Goal: Information Seeking & Learning: Learn about a topic

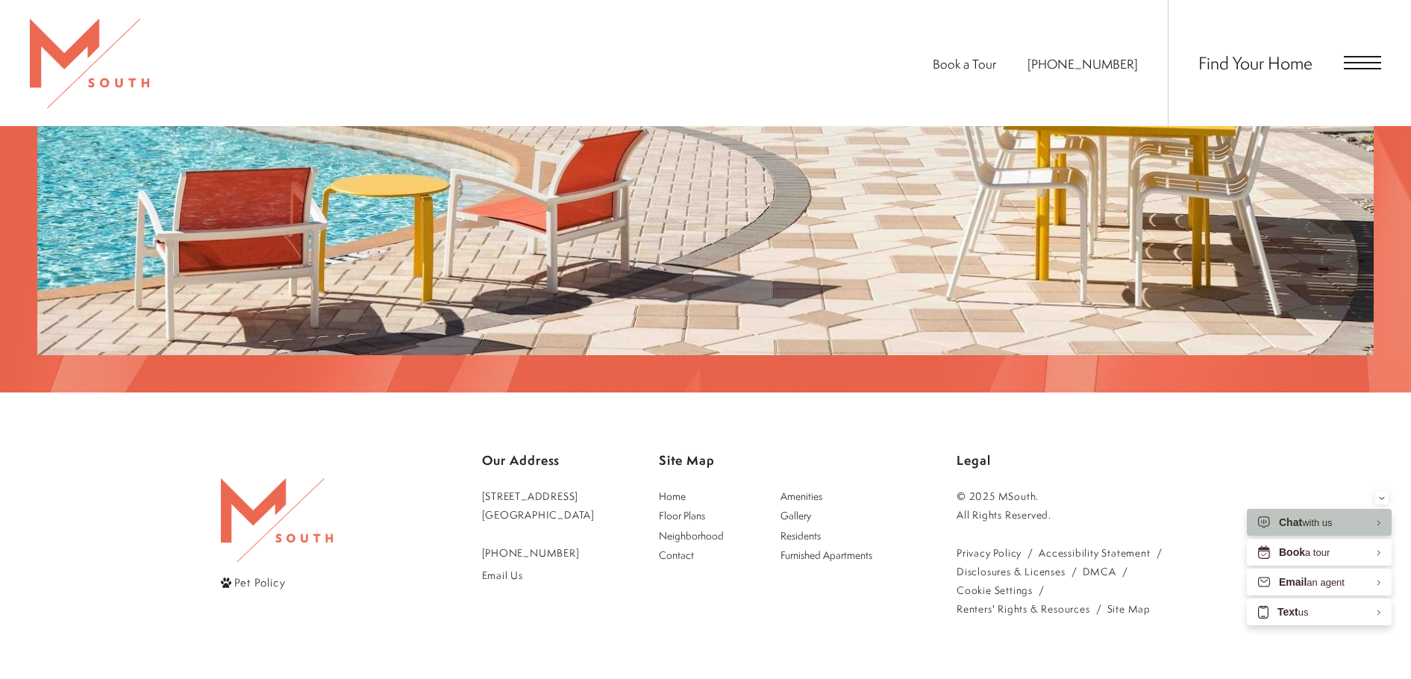
scroll to position [3058, 0]
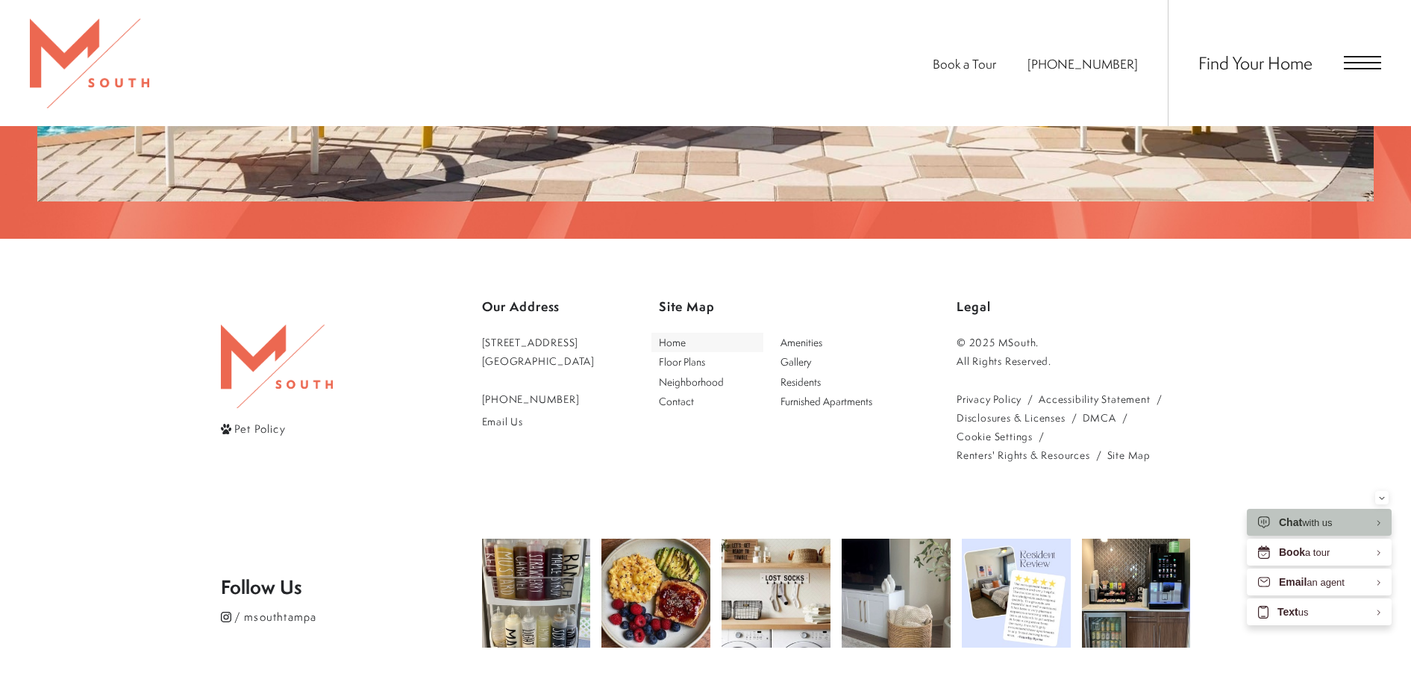
click at [686, 335] on span "Home" at bounding box center [672, 342] width 27 height 14
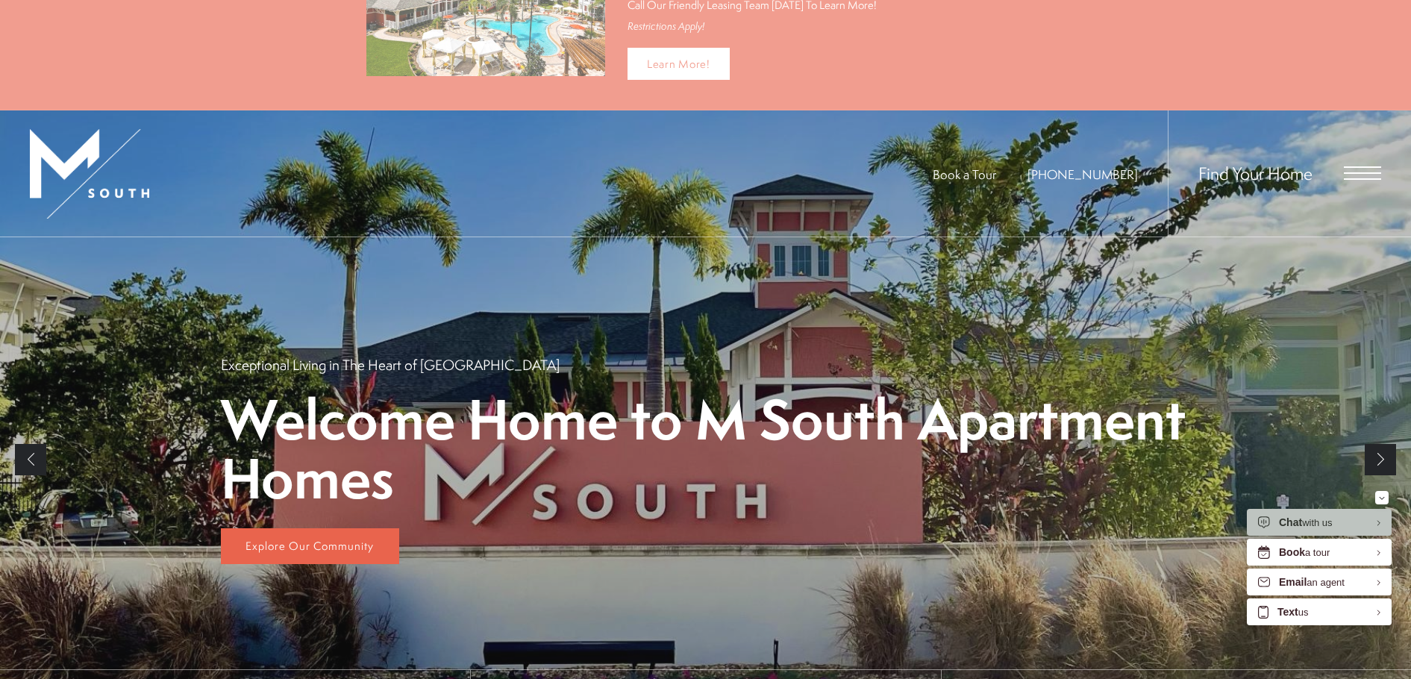
scroll to position [298, 0]
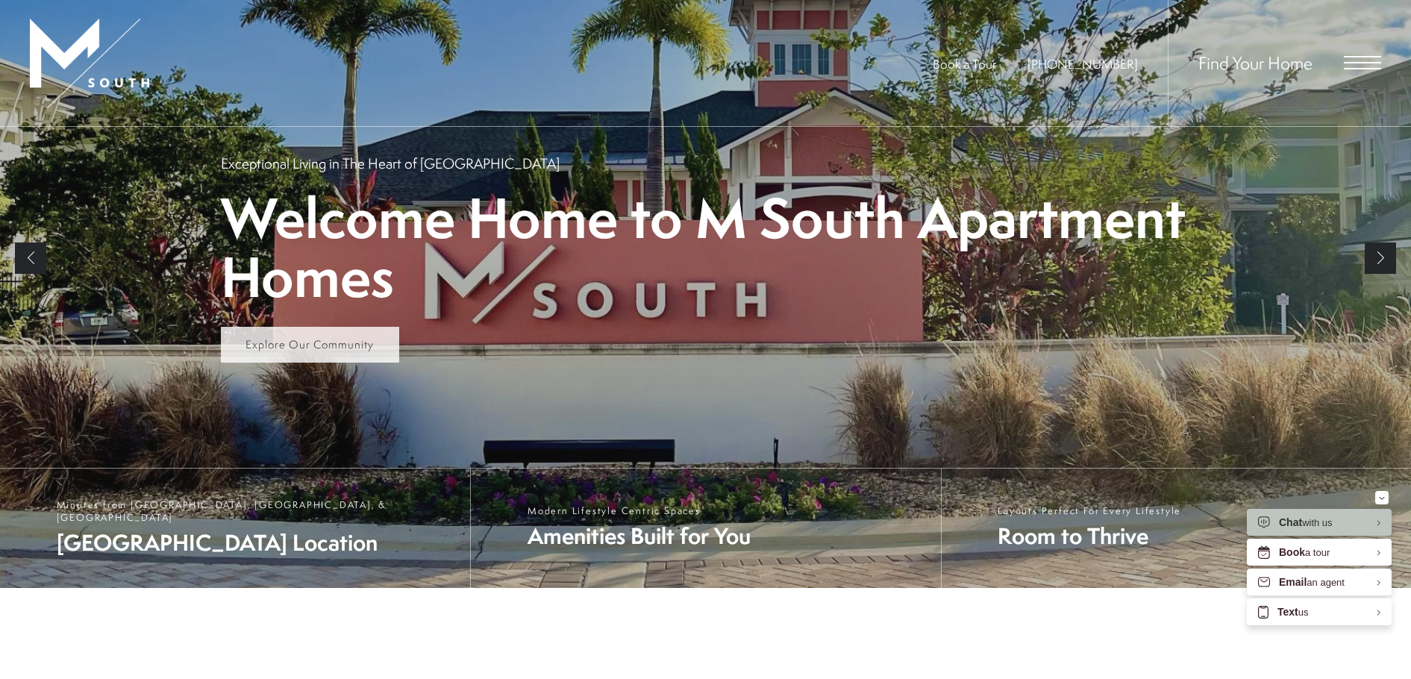
click at [286, 349] on link "Explore Our Community" at bounding box center [310, 345] width 178 height 36
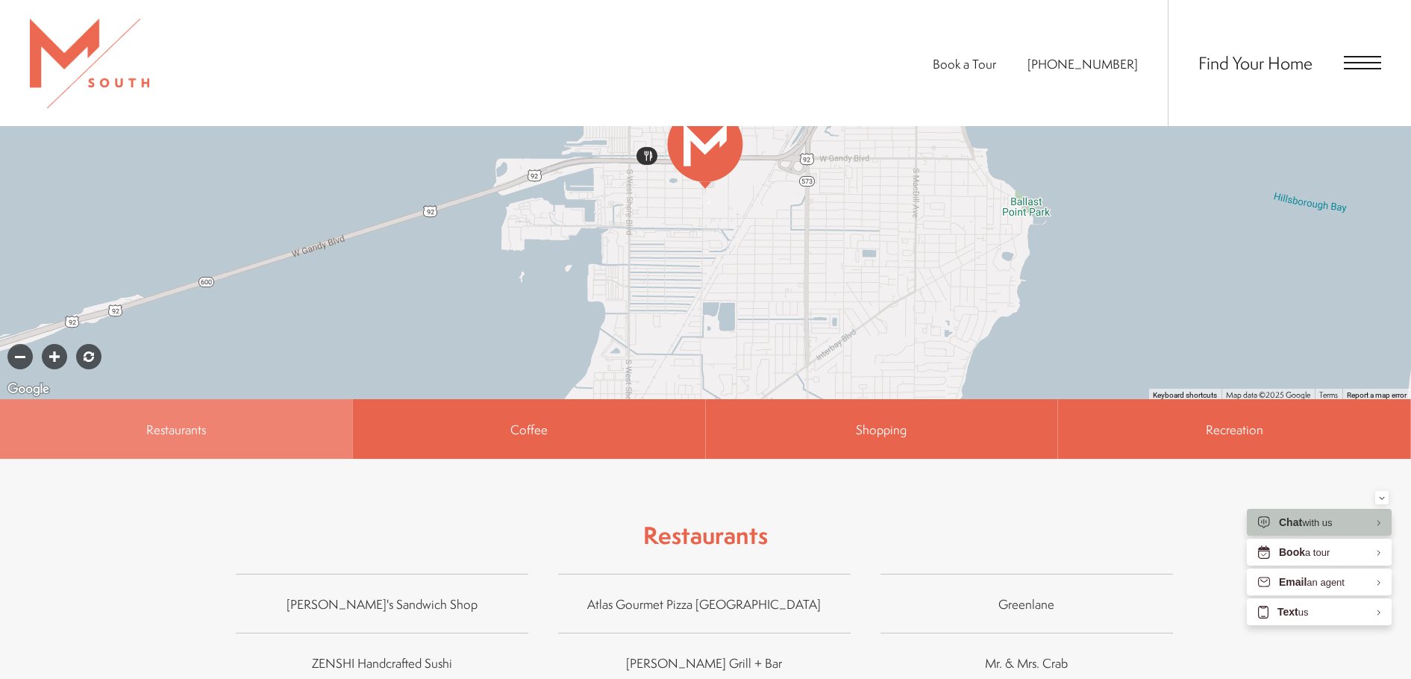
scroll to position [821, 0]
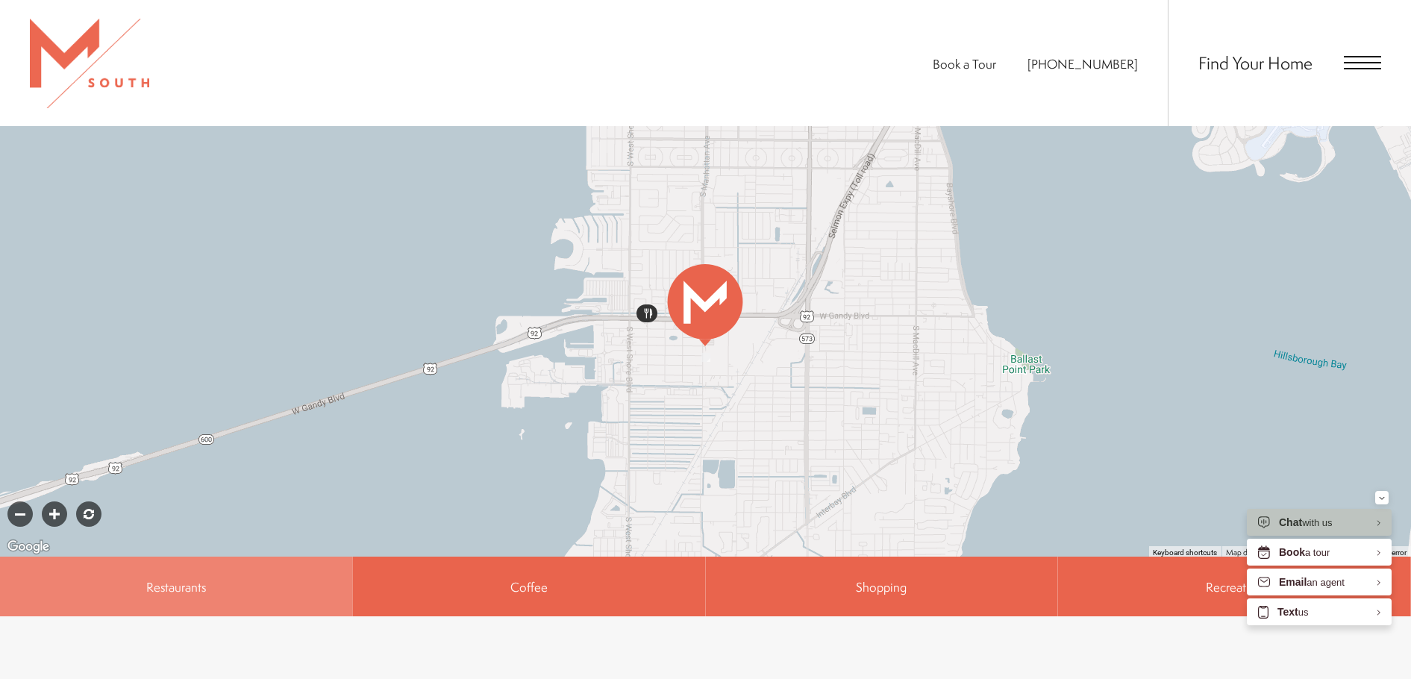
click at [827, 469] on div at bounding box center [705, 295] width 1411 height 522
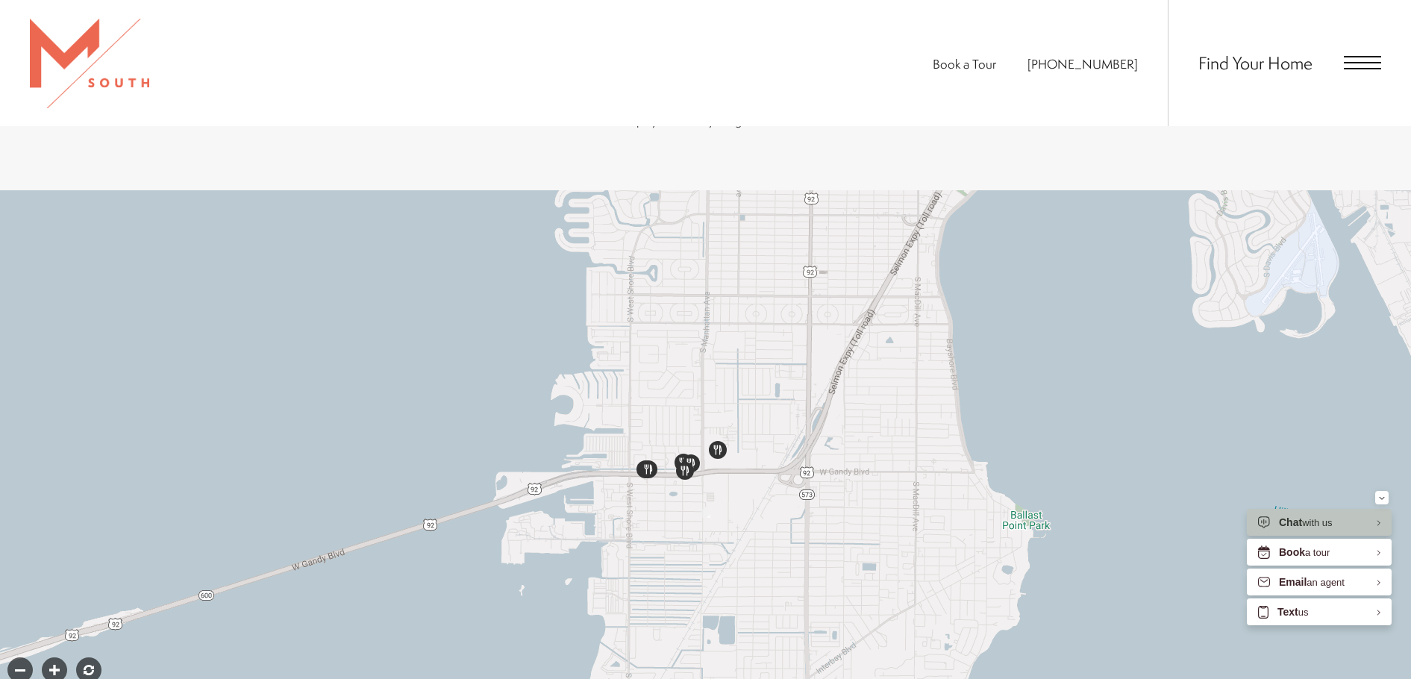
scroll to position [746, 0]
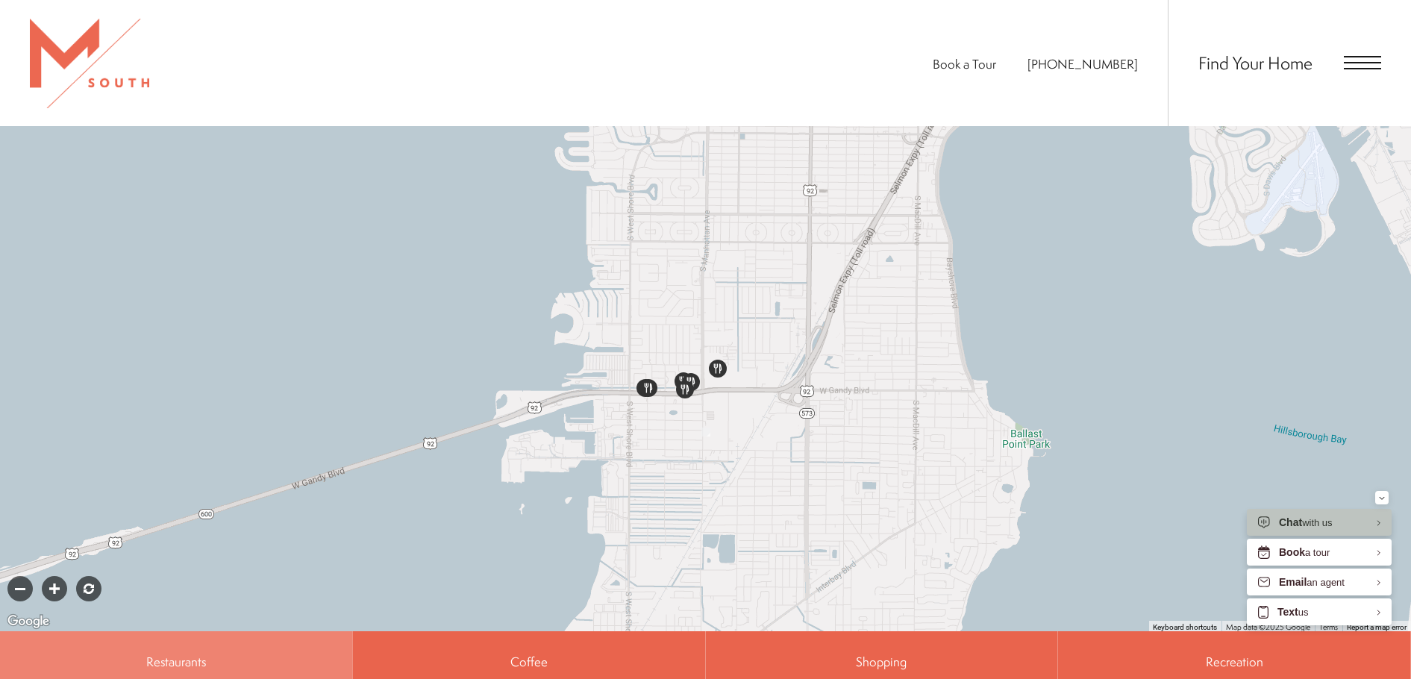
click at [53, 577] on div at bounding box center [54, 588] width 25 height 25
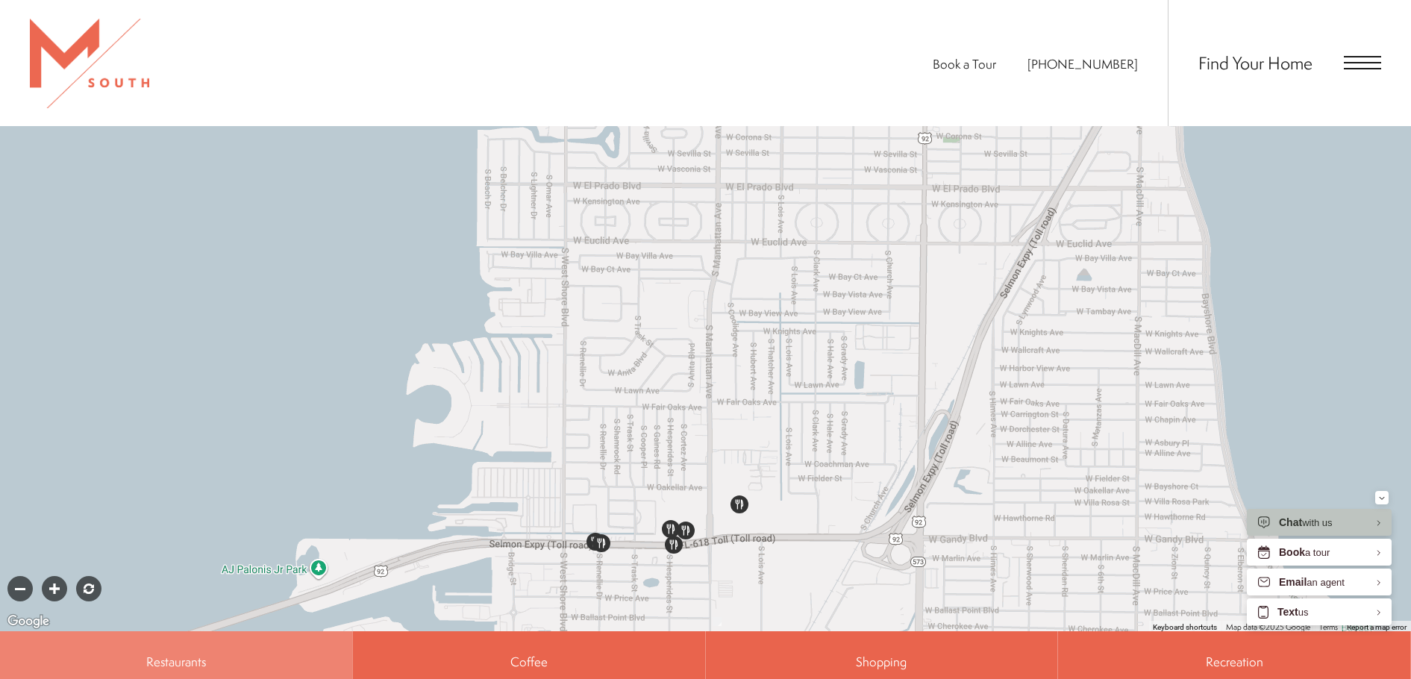
drag, startPoint x: 785, startPoint y: 281, endPoint x: 796, endPoint y: 409, distance: 128.0
click at [796, 409] on div at bounding box center [705, 370] width 1411 height 522
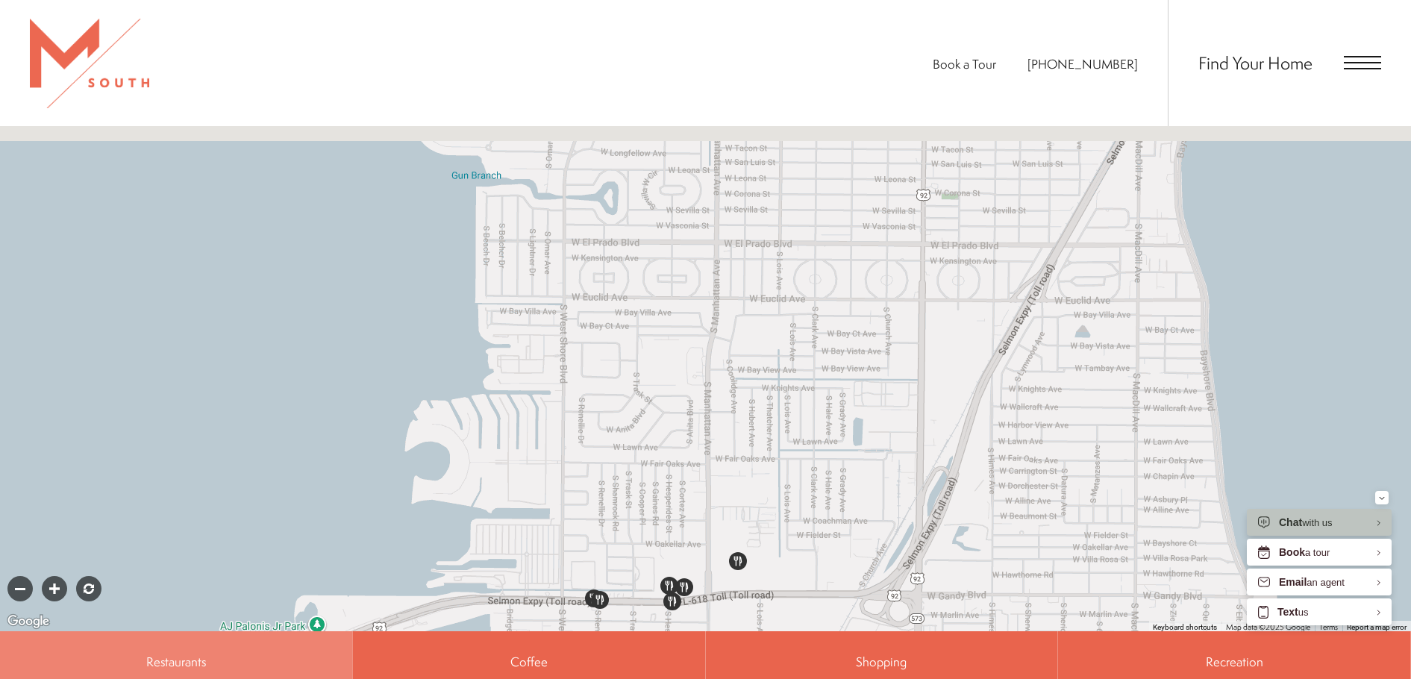
drag, startPoint x: 796, startPoint y: 430, endPoint x: 788, endPoint y: 547, distance: 116.6
click at [788, 547] on div at bounding box center [705, 370] width 1411 height 522
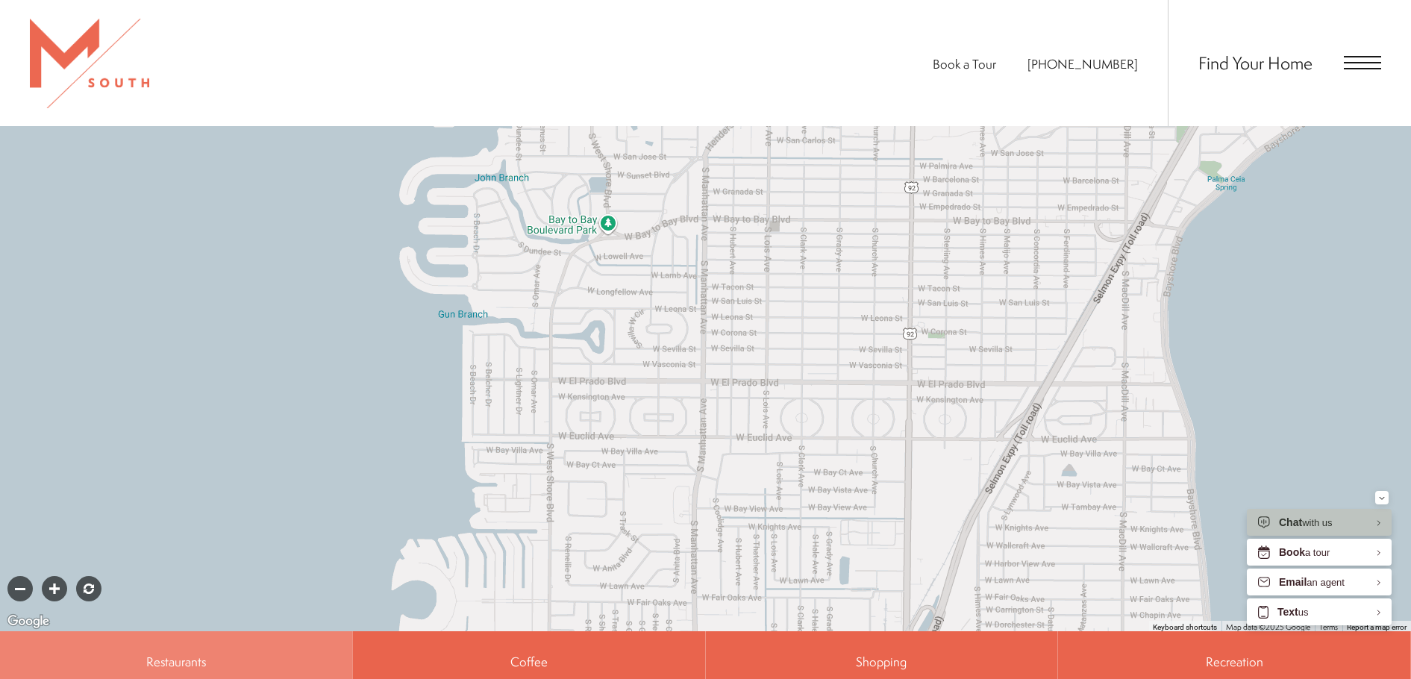
drag, startPoint x: 740, startPoint y: 368, endPoint x: 738, endPoint y: 437, distance: 69.4
click at [738, 437] on div at bounding box center [705, 370] width 1411 height 522
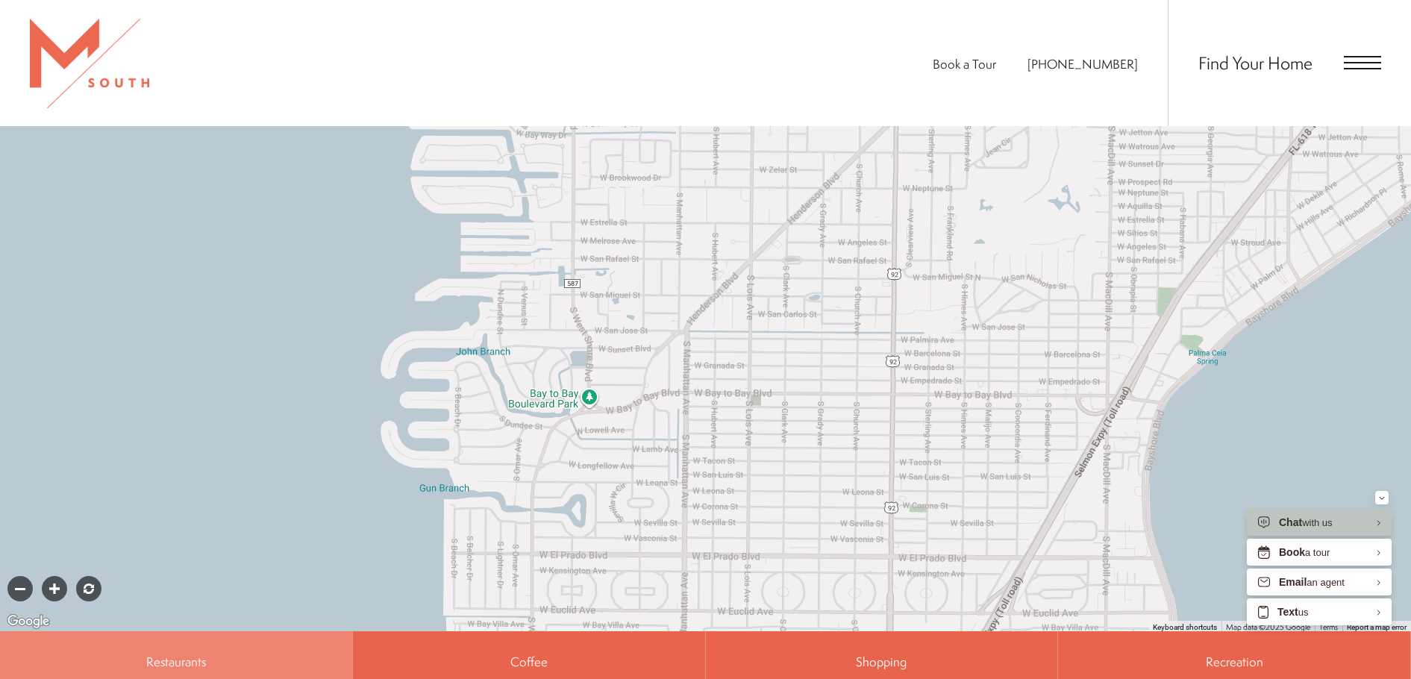
drag, startPoint x: 762, startPoint y: 363, endPoint x: 744, endPoint y: 506, distance: 144.2
click at [744, 506] on div at bounding box center [705, 370] width 1411 height 522
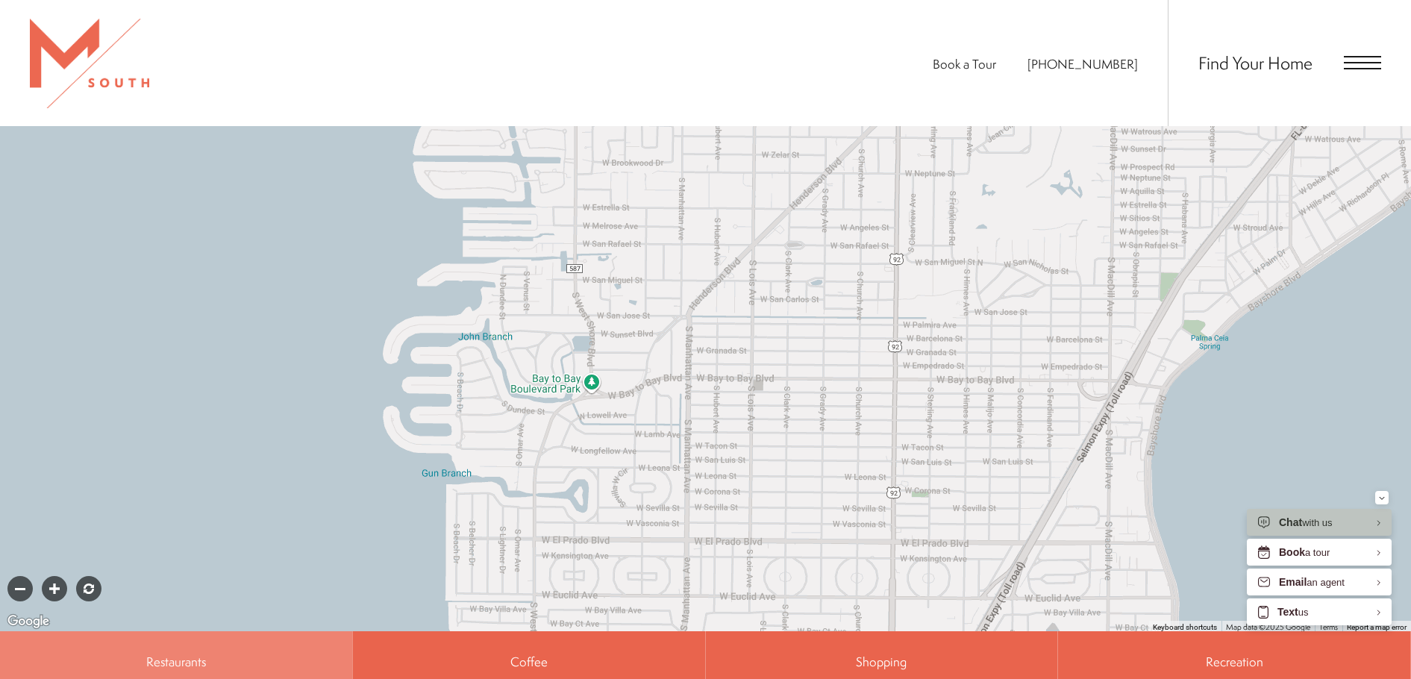
drag, startPoint x: 742, startPoint y: 499, endPoint x: 712, endPoint y: 161, distance: 339.3
click at [714, 184] on div at bounding box center [705, 370] width 1411 height 522
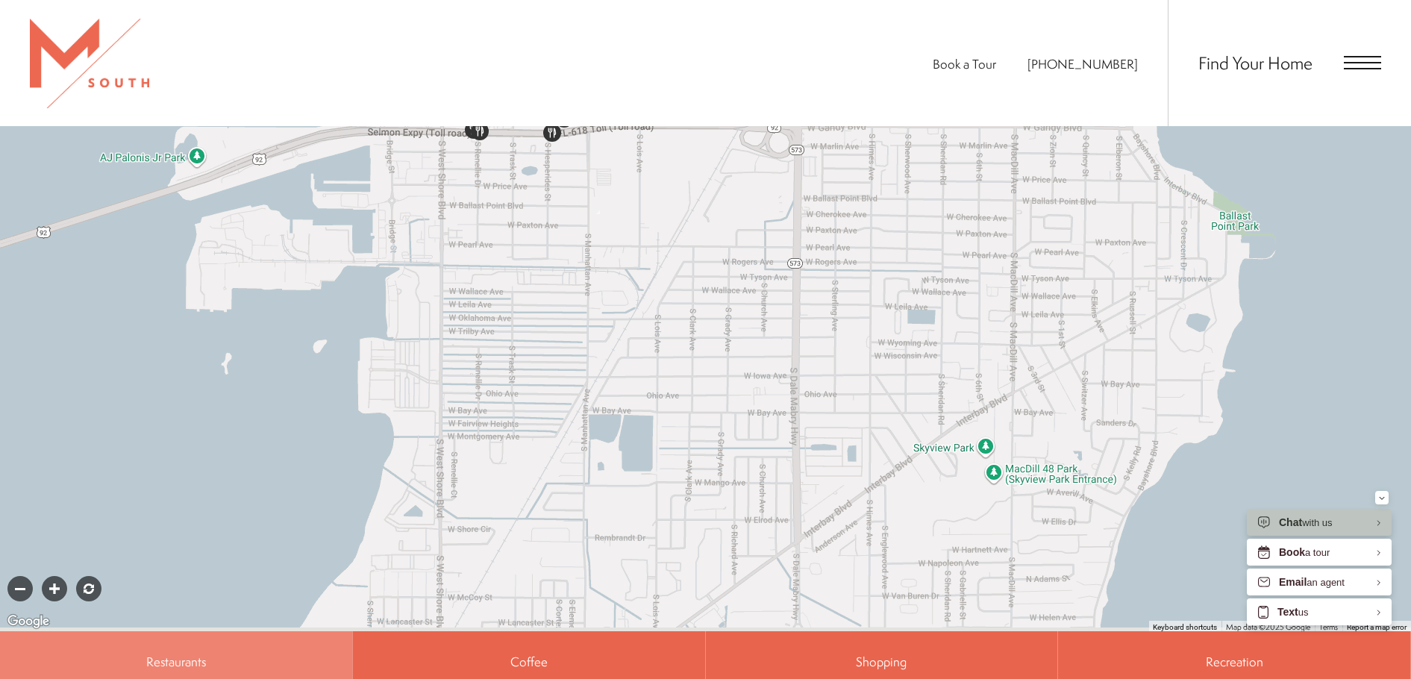
drag, startPoint x: 669, startPoint y: 391, endPoint x: 656, endPoint y: 255, distance: 136.3
click at [656, 255] on div at bounding box center [705, 370] width 1411 height 522
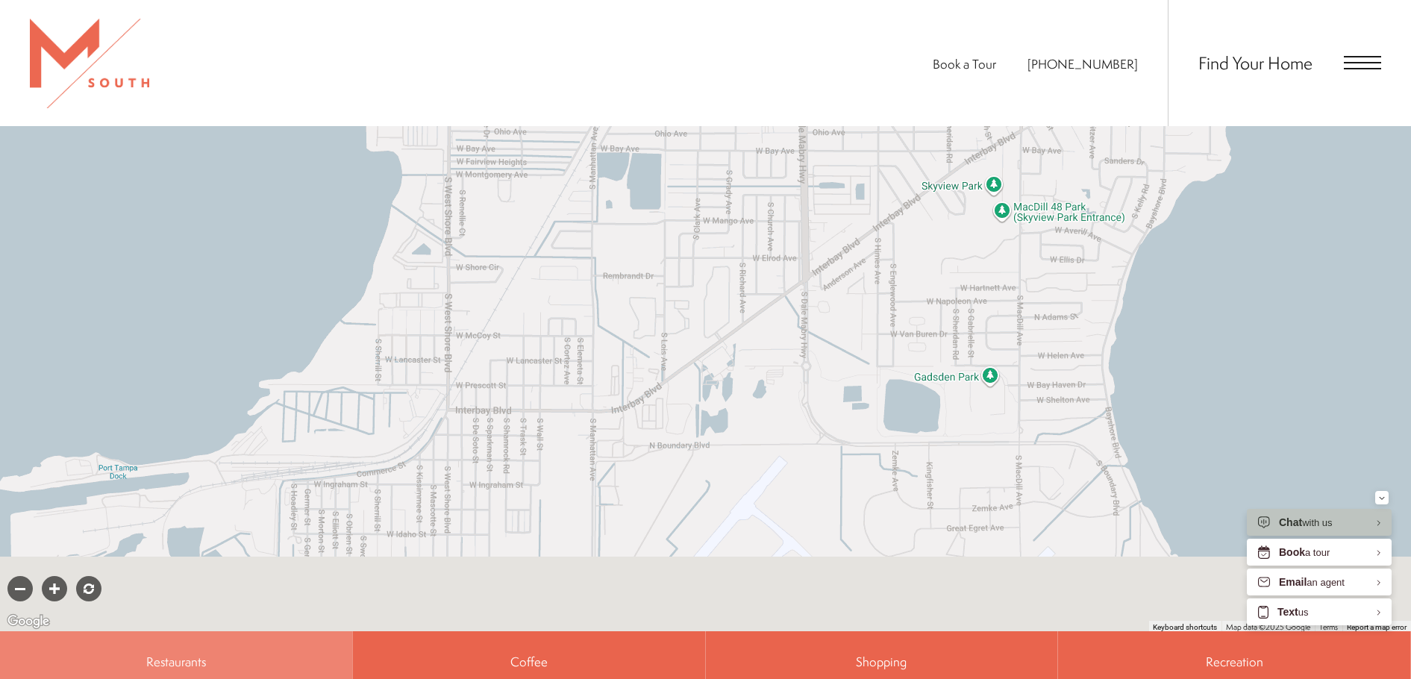
drag, startPoint x: 650, startPoint y: 407, endPoint x: 664, endPoint y: 204, distance: 203.4
click at [664, 204] on div at bounding box center [705, 370] width 1411 height 522
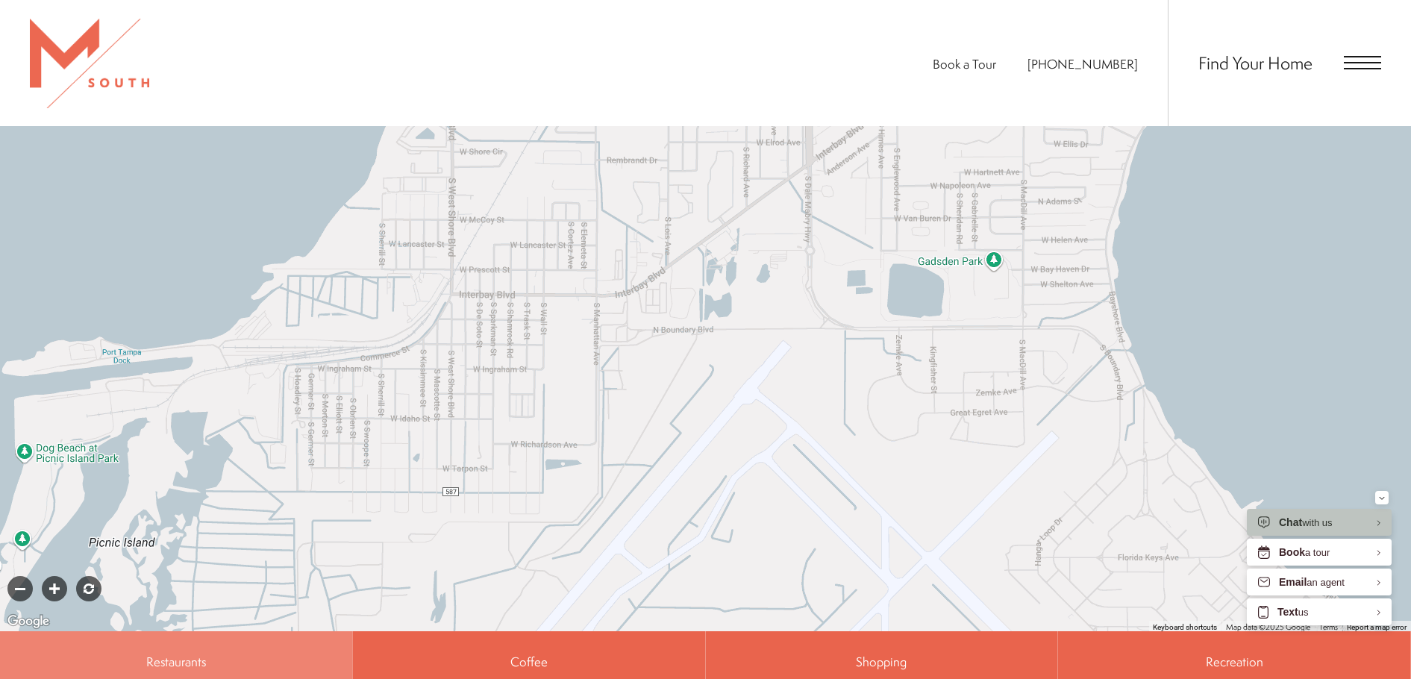
drag, startPoint x: 656, startPoint y: 351, endPoint x: 665, endPoint y: 197, distance: 154.6
click at [665, 197] on div at bounding box center [705, 370] width 1411 height 522
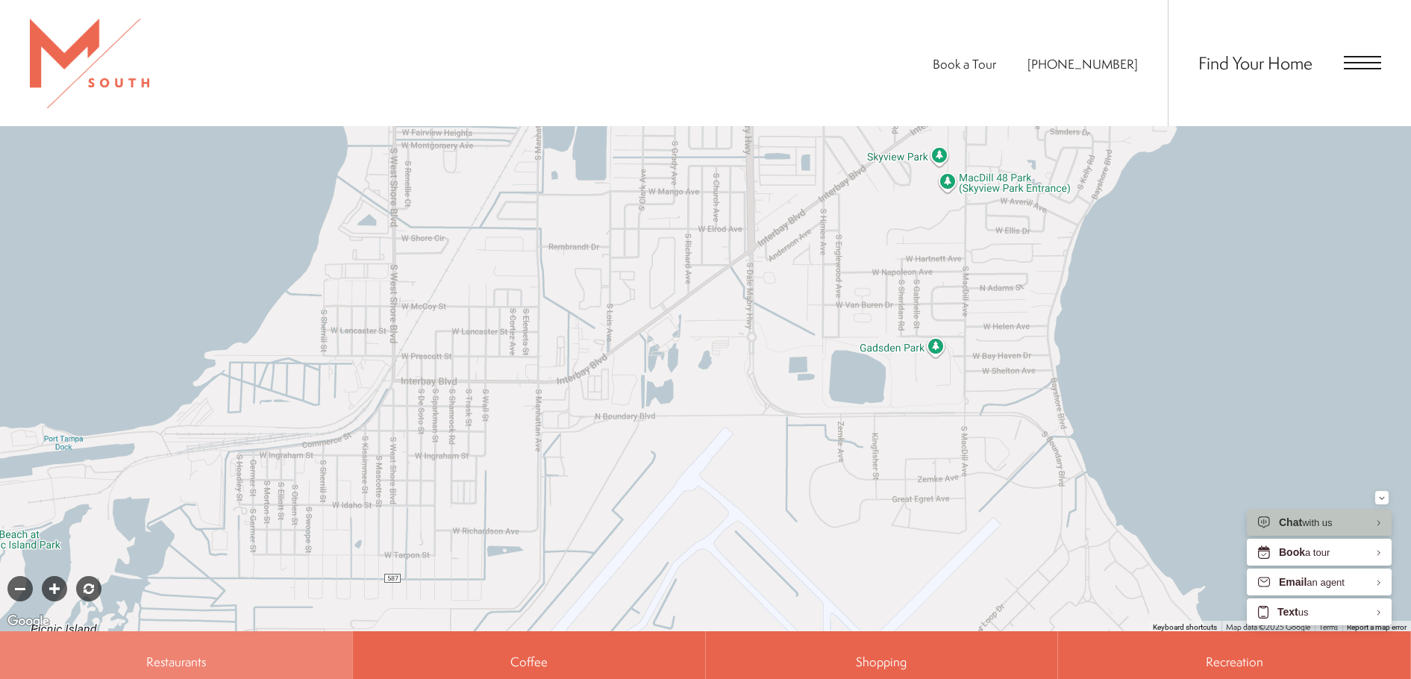
drag, startPoint x: 627, startPoint y: 427, endPoint x: 566, endPoint y: 562, distance: 147.9
click at [566, 563] on div at bounding box center [705, 370] width 1411 height 522
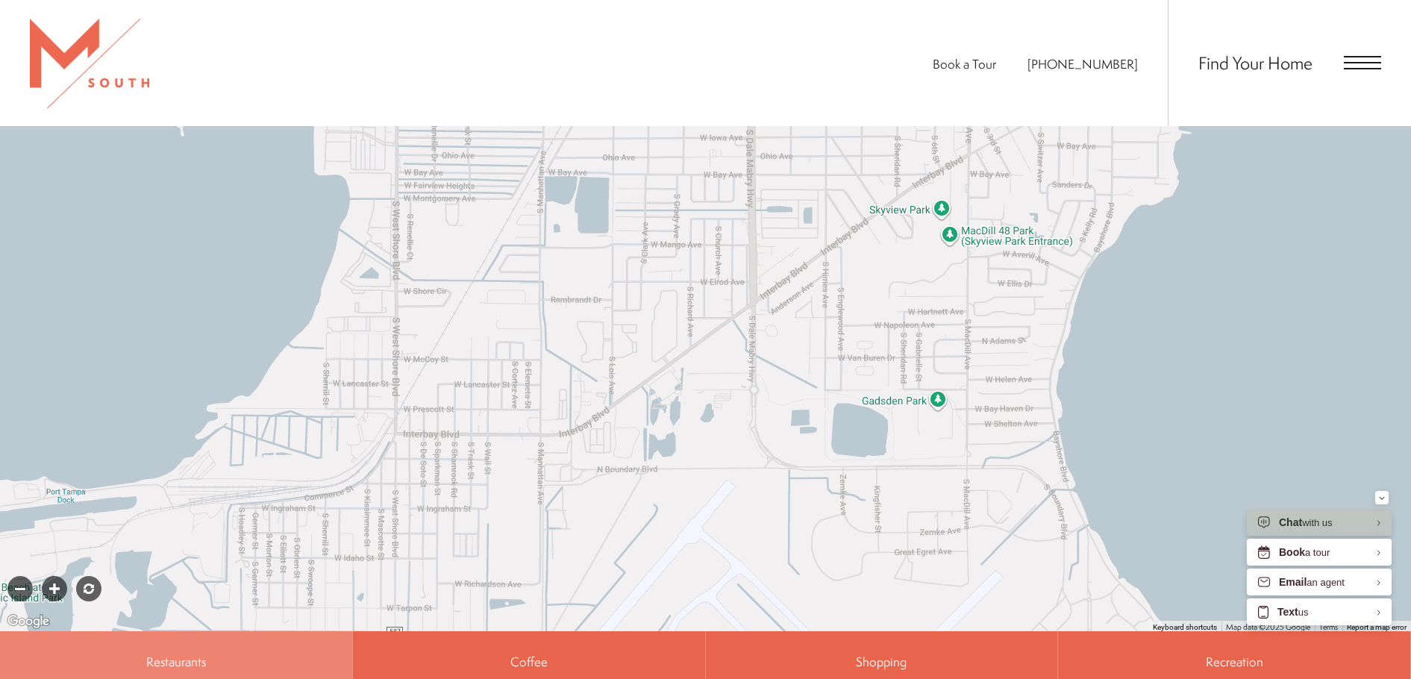
drag, startPoint x: 607, startPoint y: 334, endPoint x: 612, endPoint y: 531, distance: 197.0
click at [610, 565] on div at bounding box center [705, 370] width 1411 height 522
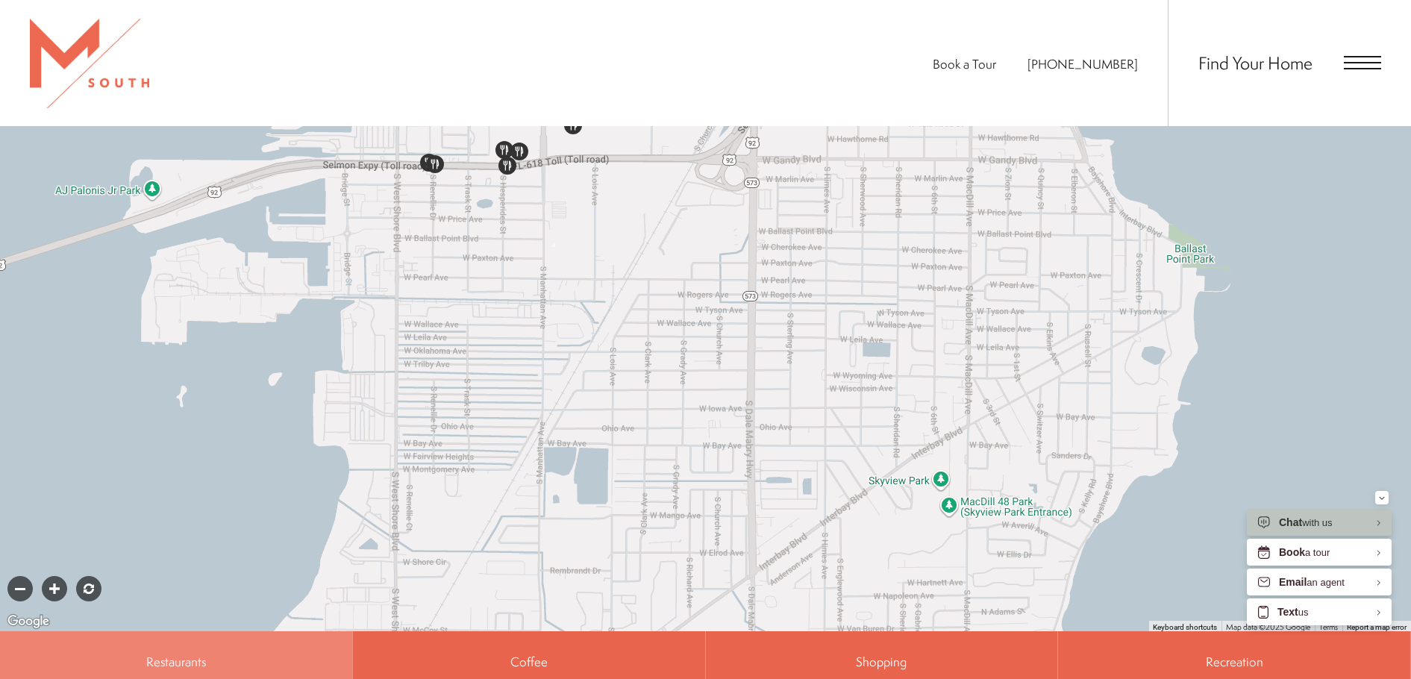
drag, startPoint x: 583, startPoint y: 357, endPoint x: 571, endPoint y: 415, distance: 59.2
click at [609, 552] on div at bounding box center [705, 370] width 1411 height 522
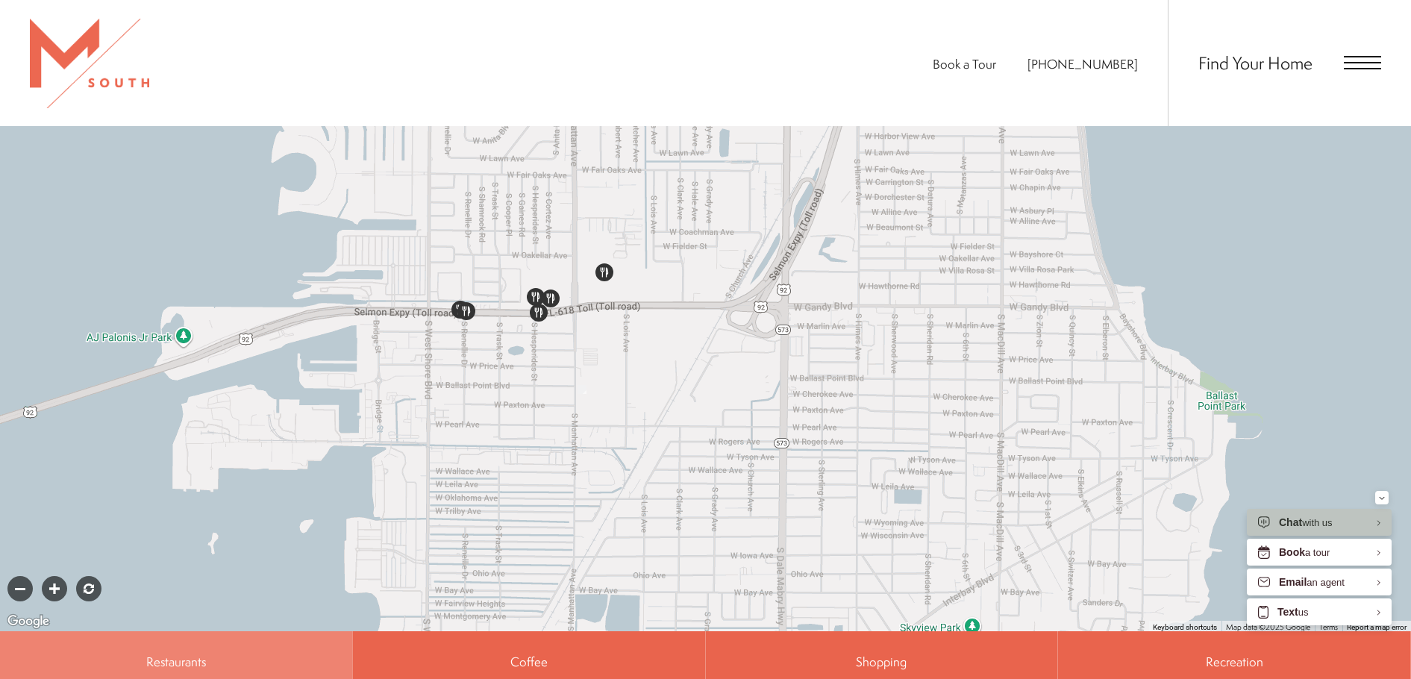
click at [47, 576] on div at bounding box center [54, 588] width 25 height 25
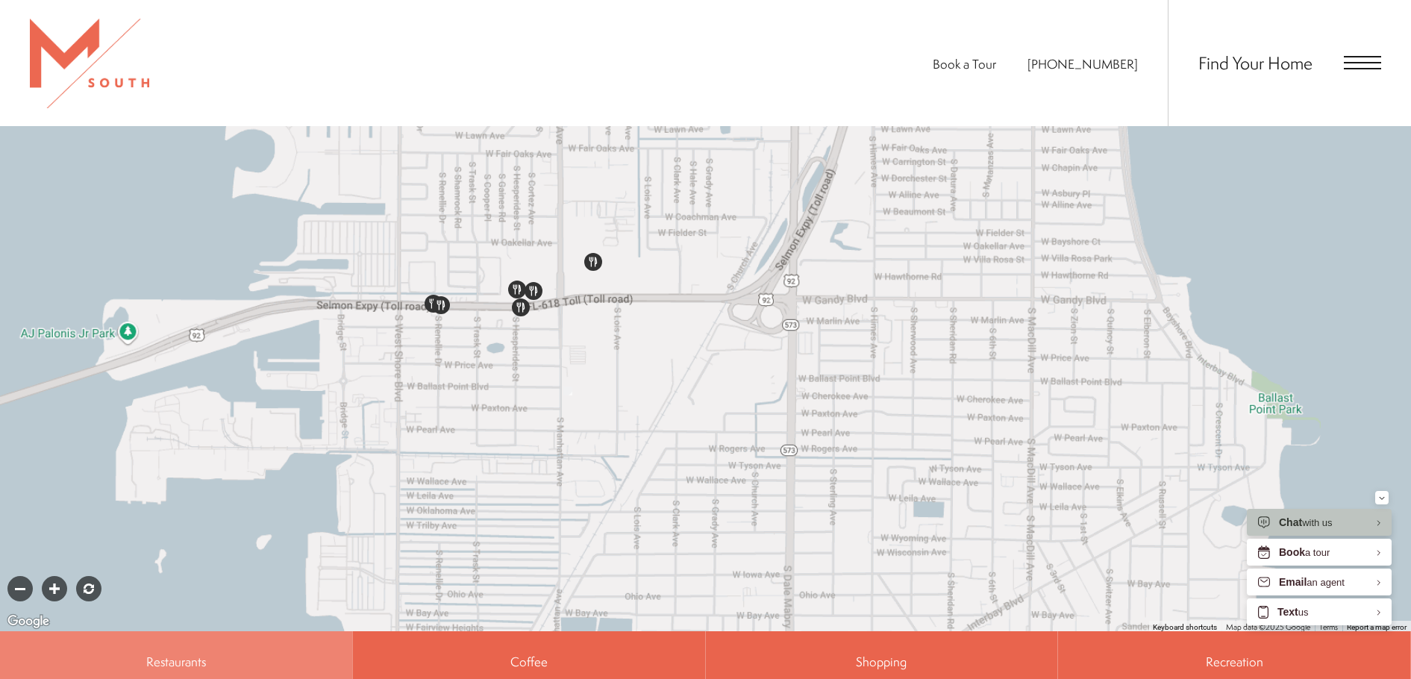
click at [47, 576] on div at bounding box center [54, 588] width 25 height 25
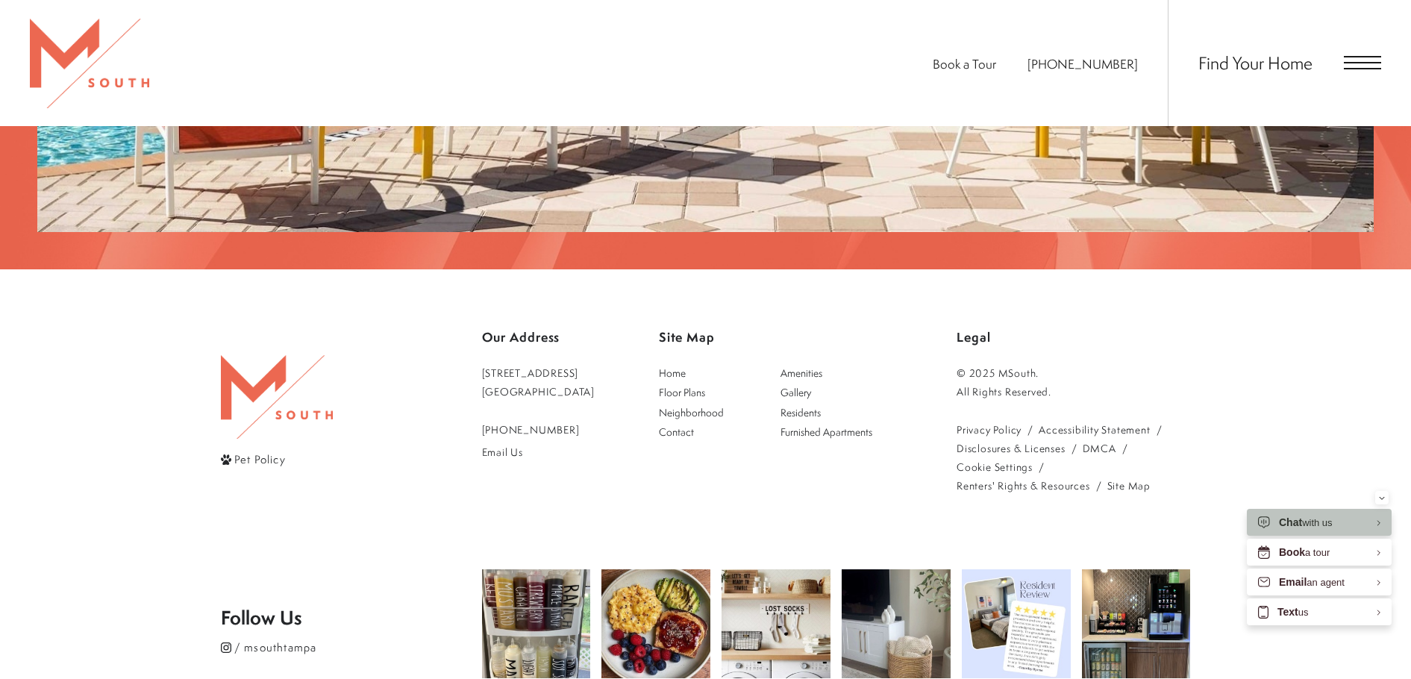
scroll to position [3040, 0]
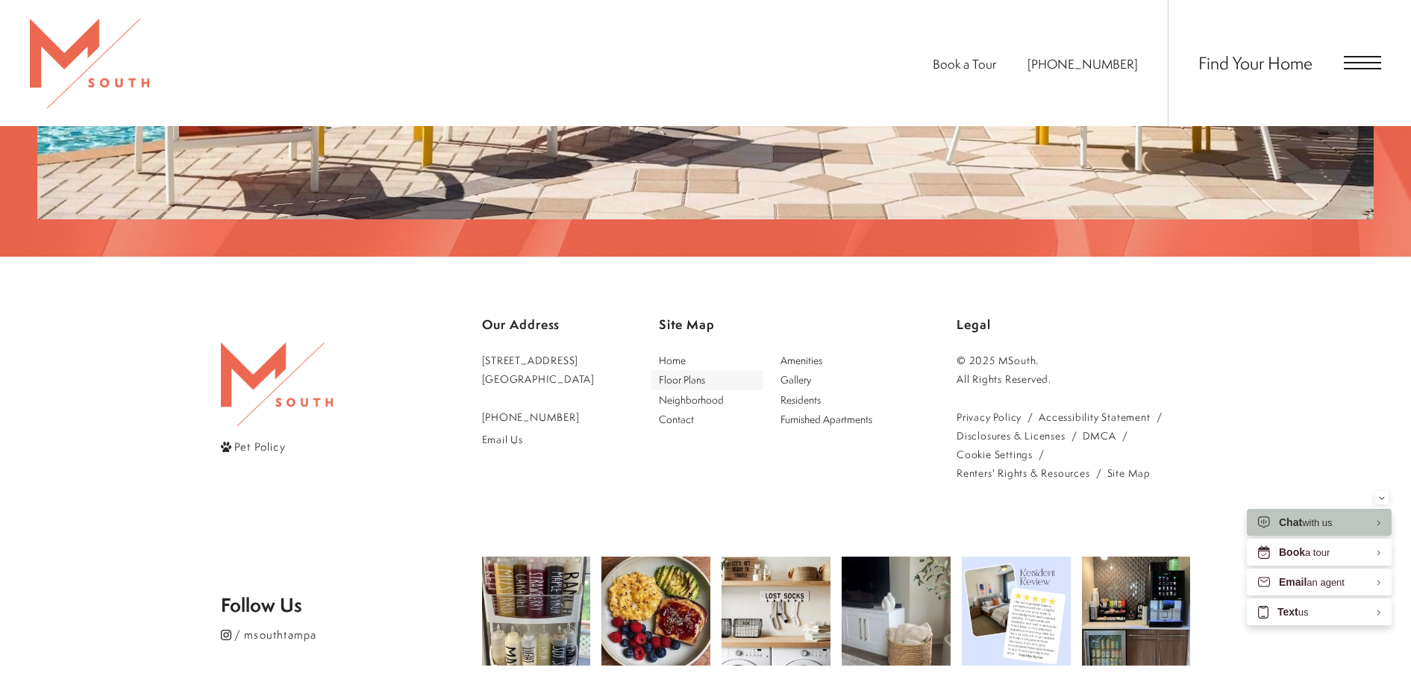
click at [693, 372] on span "Floor Plans" at bounding box center [682, 379] width 46 height 14
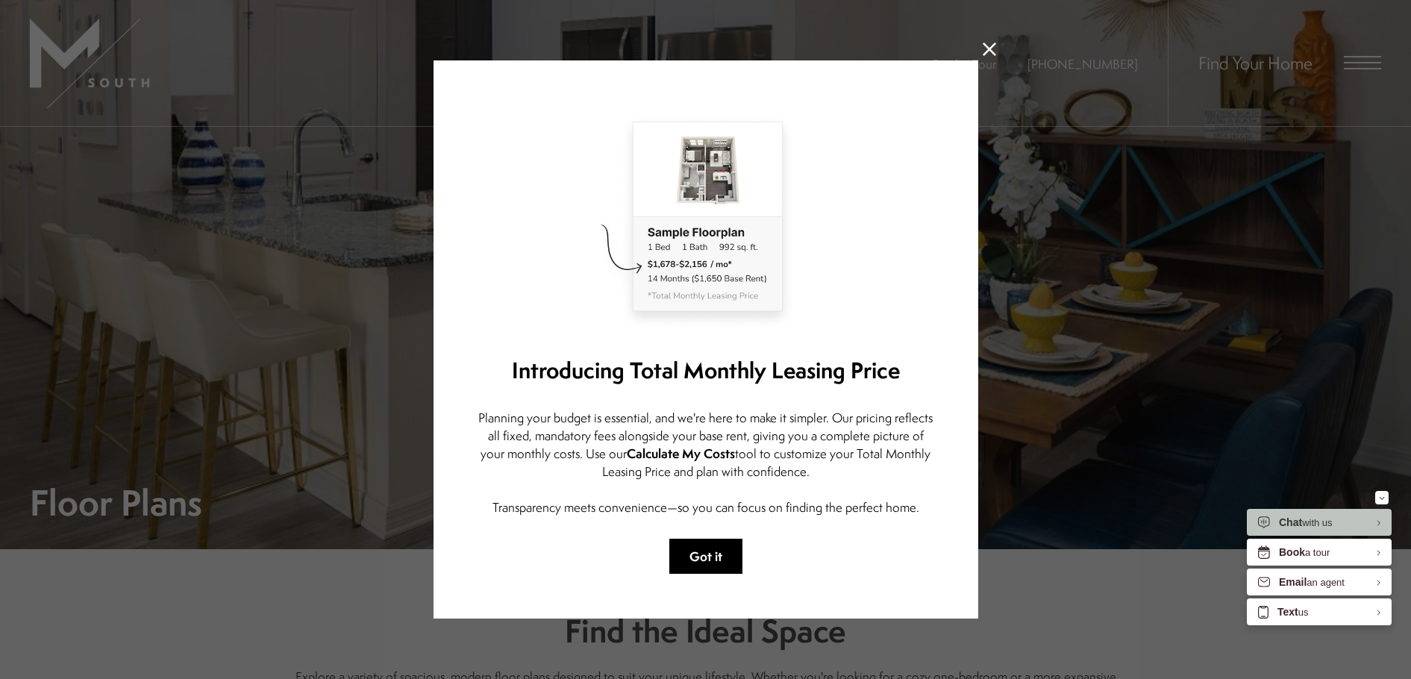
click at [691, 551] on button "Got it" at bounding box center [705, 556] width 73 height 35
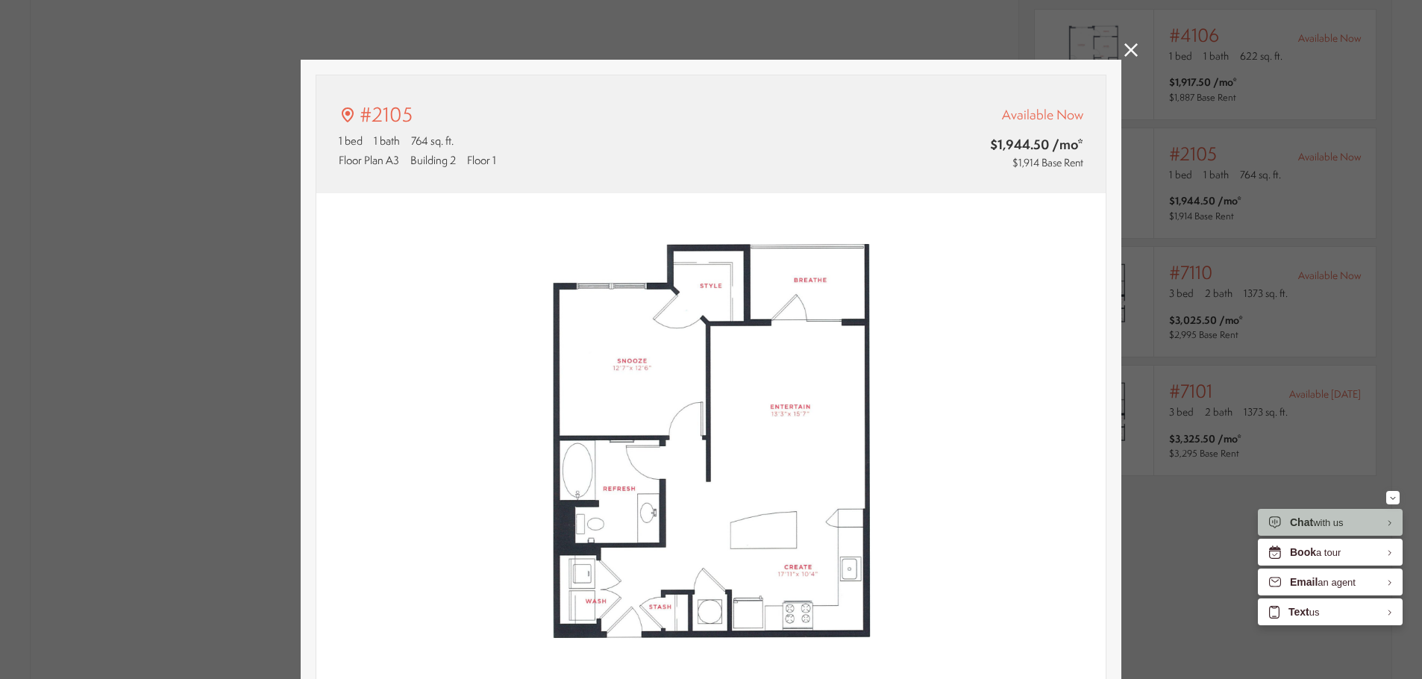
type input "**********"
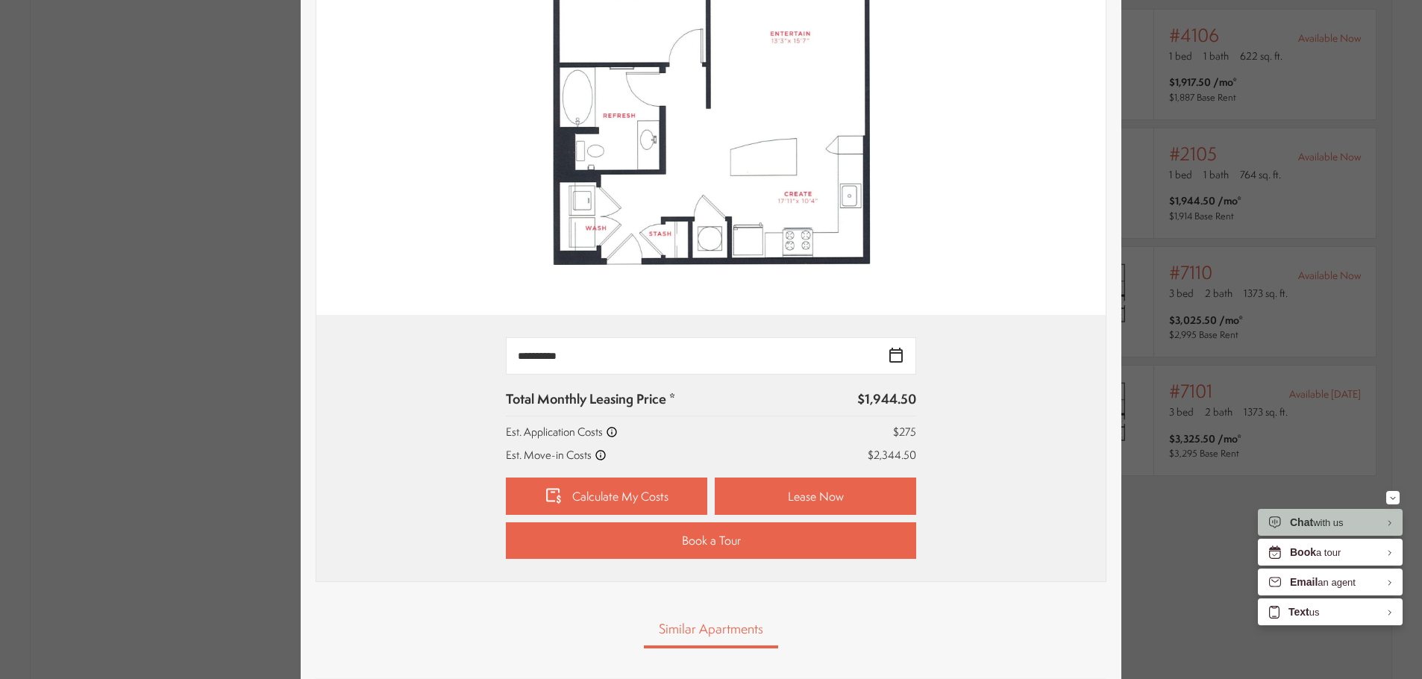
scroll to position [448, 0]
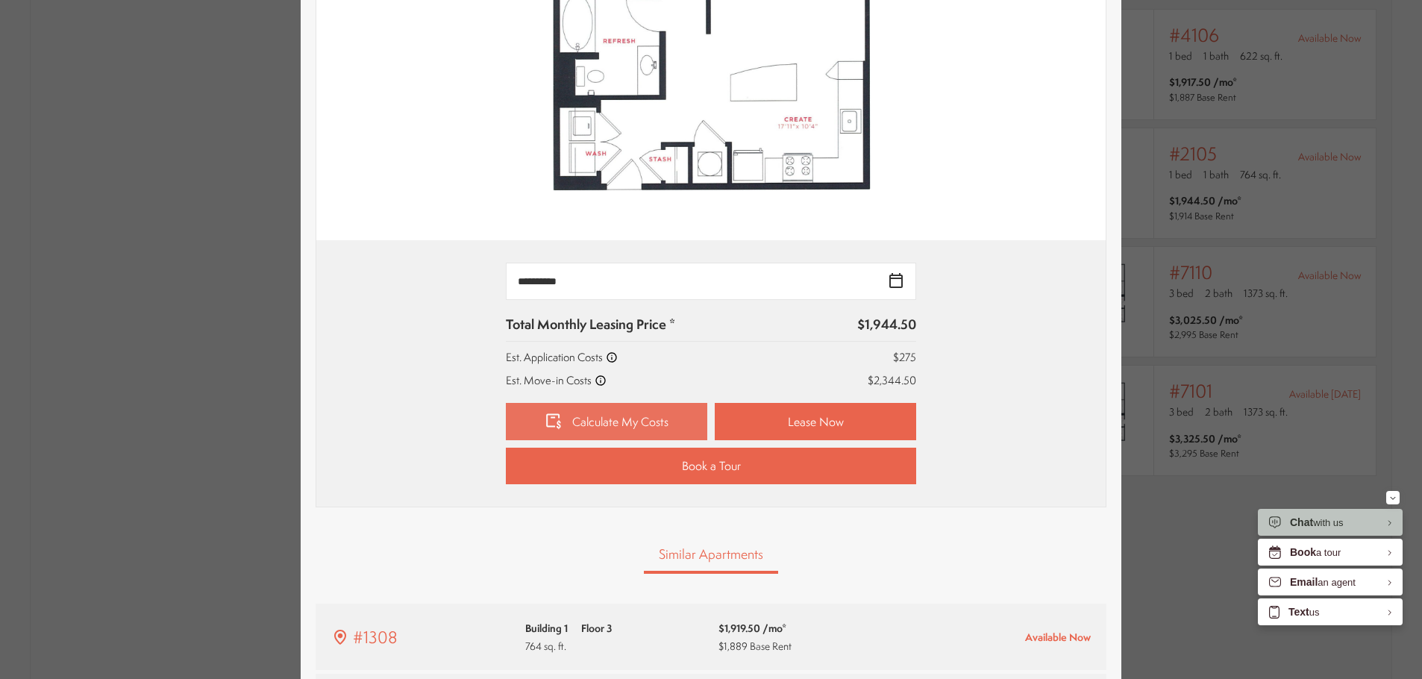
click at [605, 422] on link "Calculate My Costs" at bounding box center [606, 421] width 201 height 37
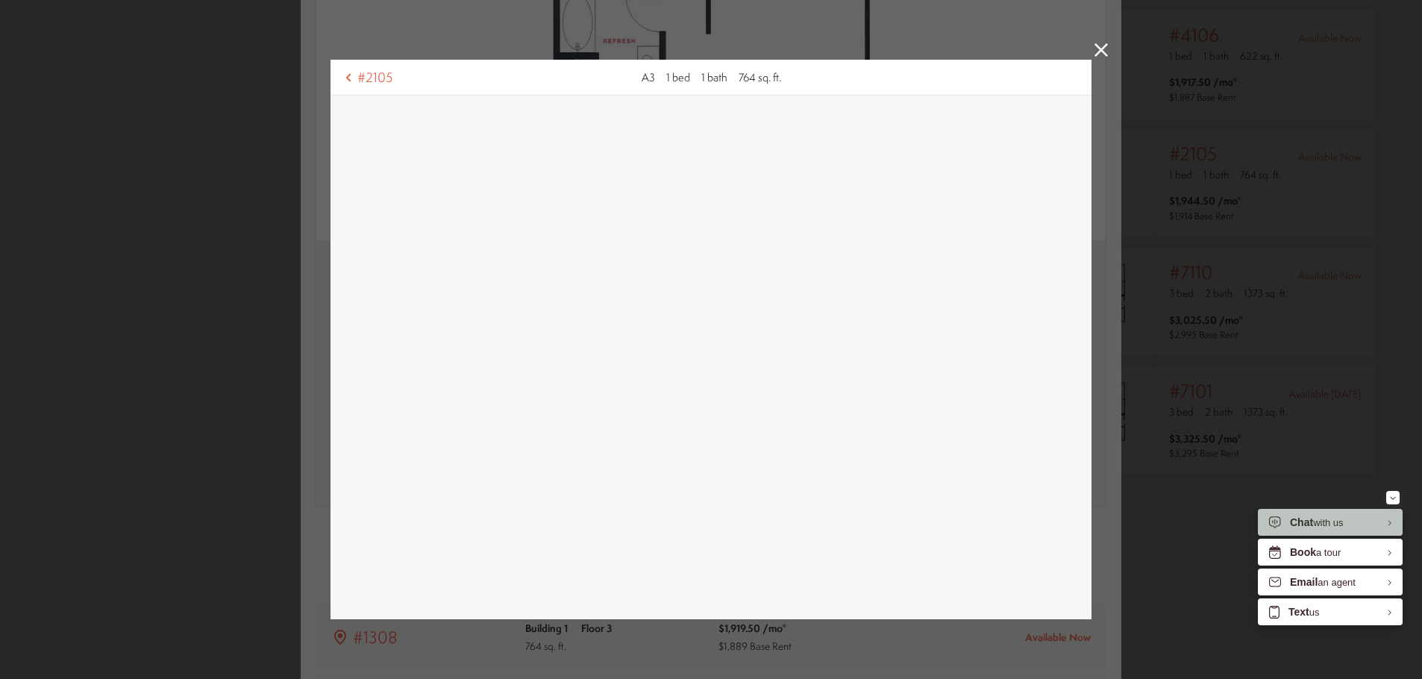
click at [1097, 50] on icon at bounding box center [1100, 49] width 13 height 13
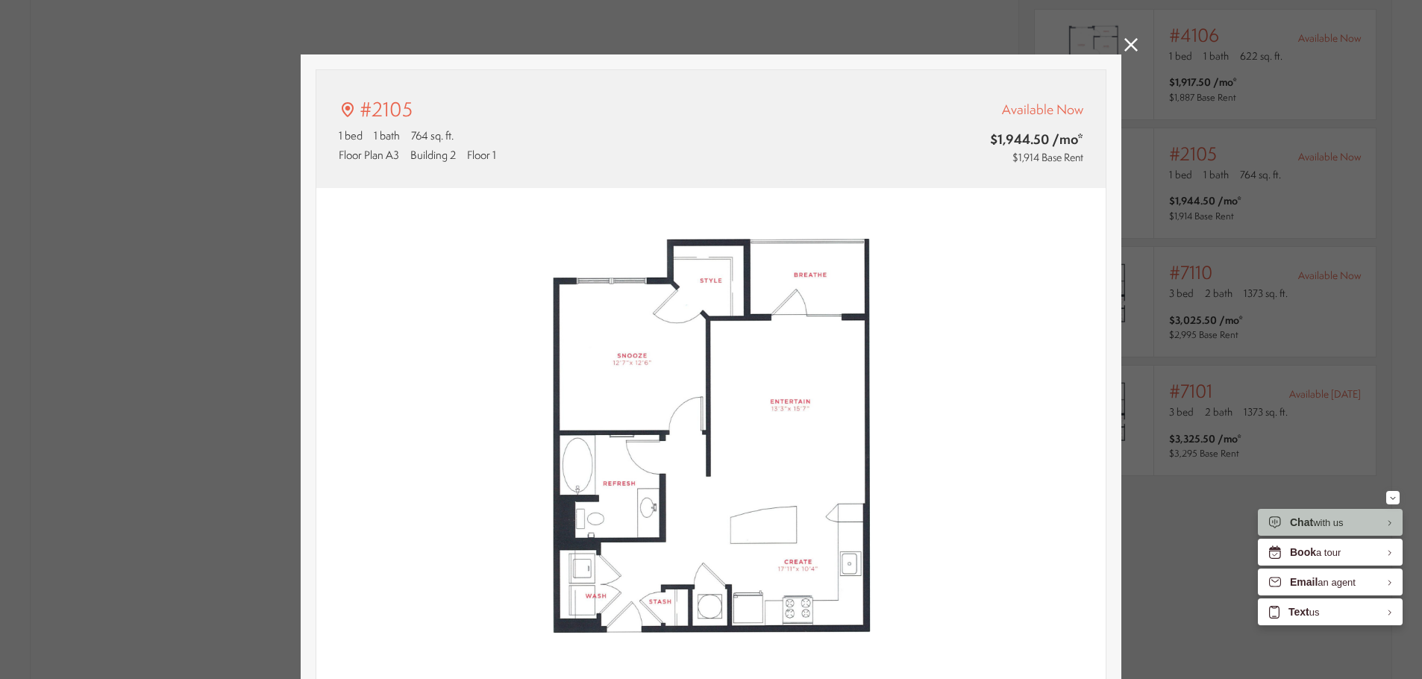
scroll to position [0, 0]
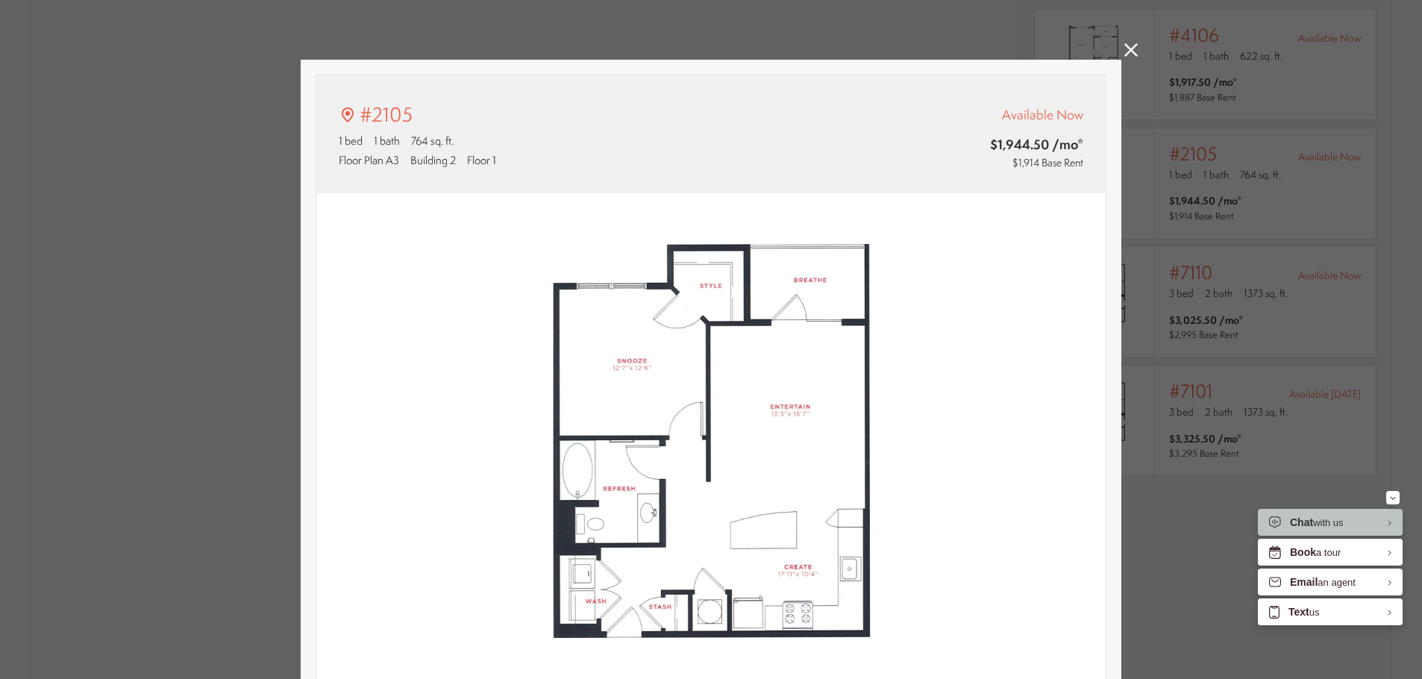
click at [1129, 50] on icon at bounding box center [1130, 49] width 13 height 13
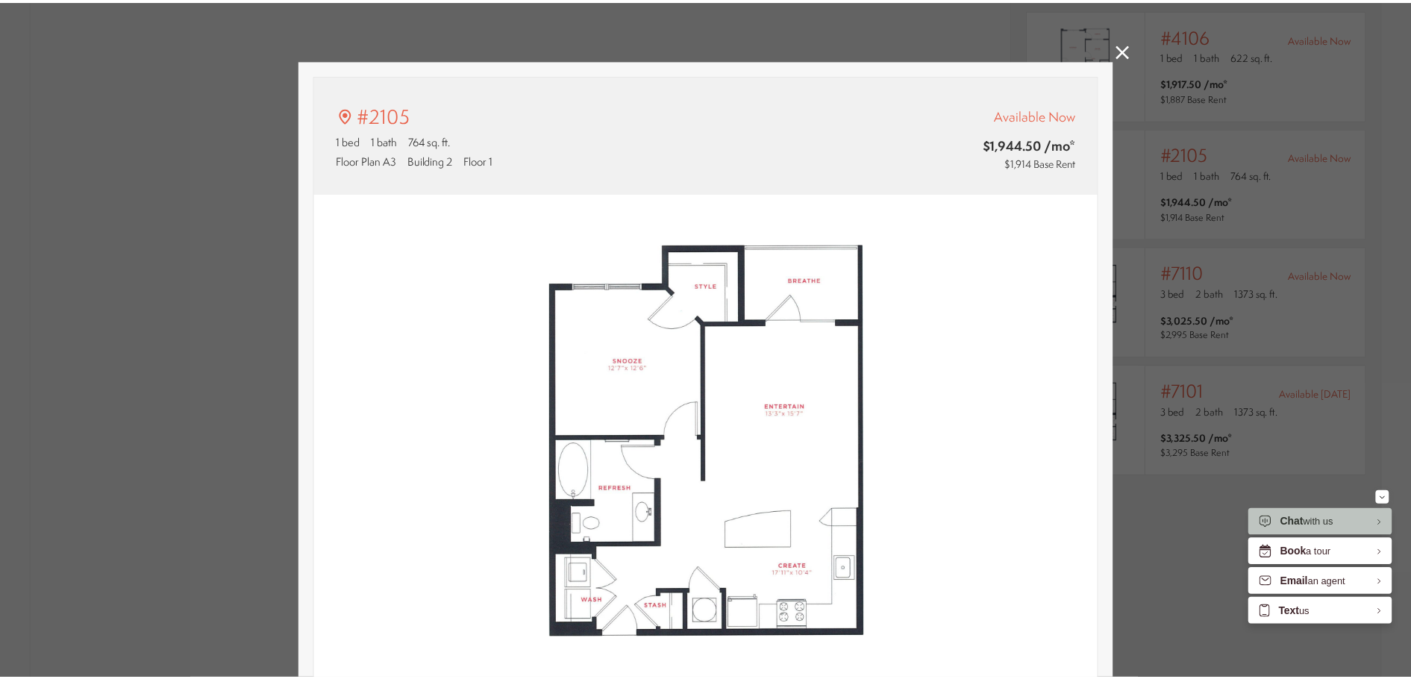
scroll to position [1343, 0]
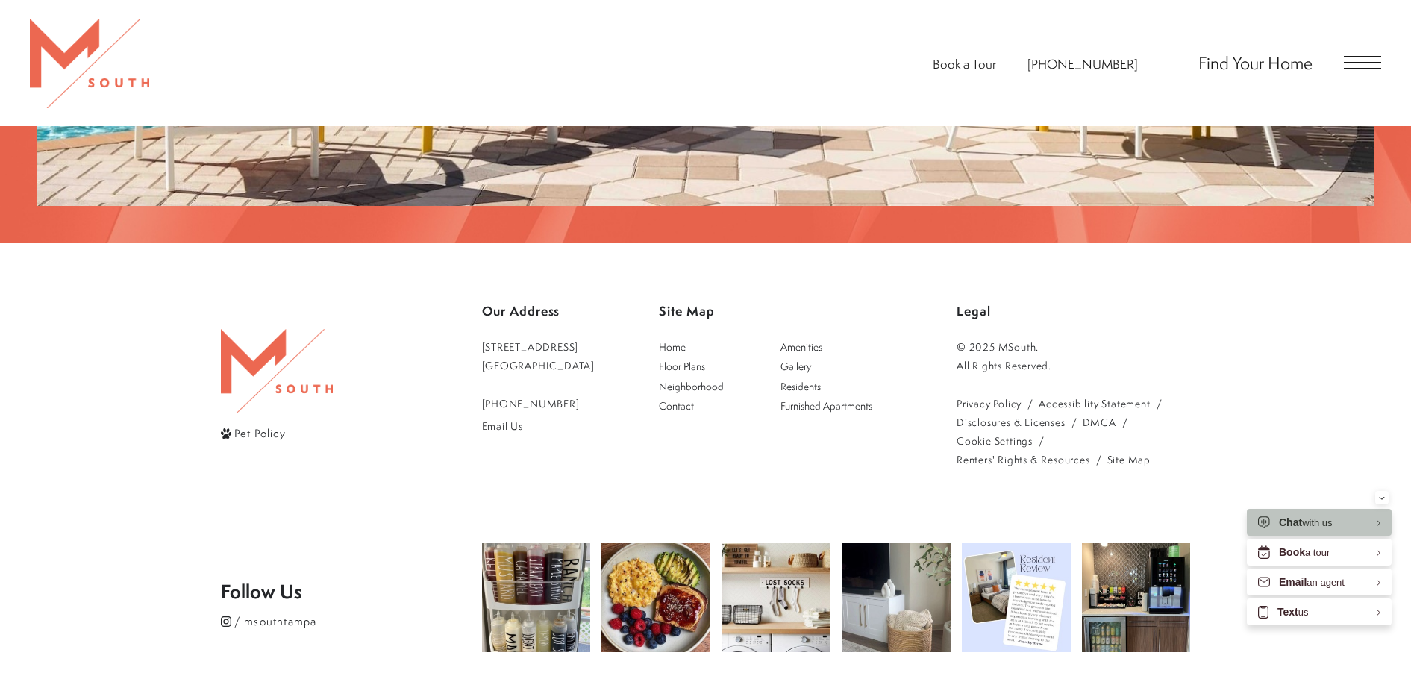
scroll to position [3065, 0]
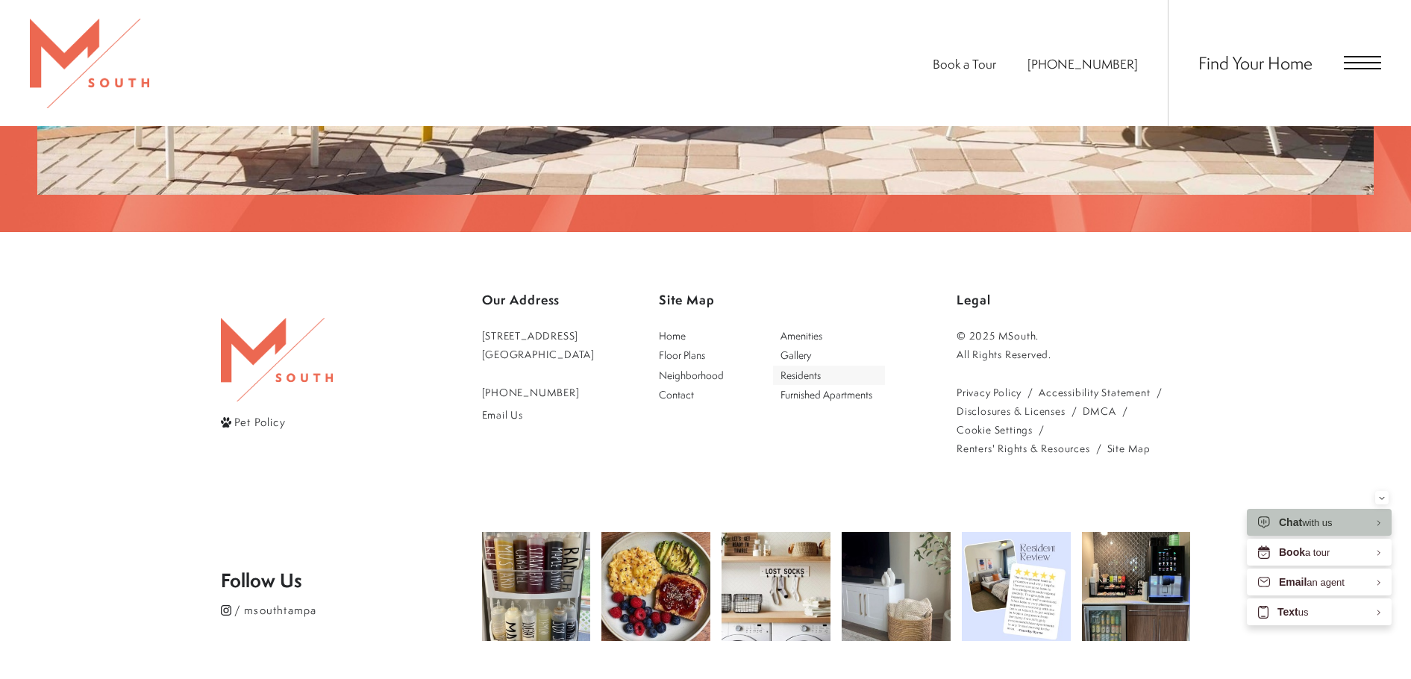
click at [821, 368] on span "Residents" at bounding box center [800, 375] width 40 height 14
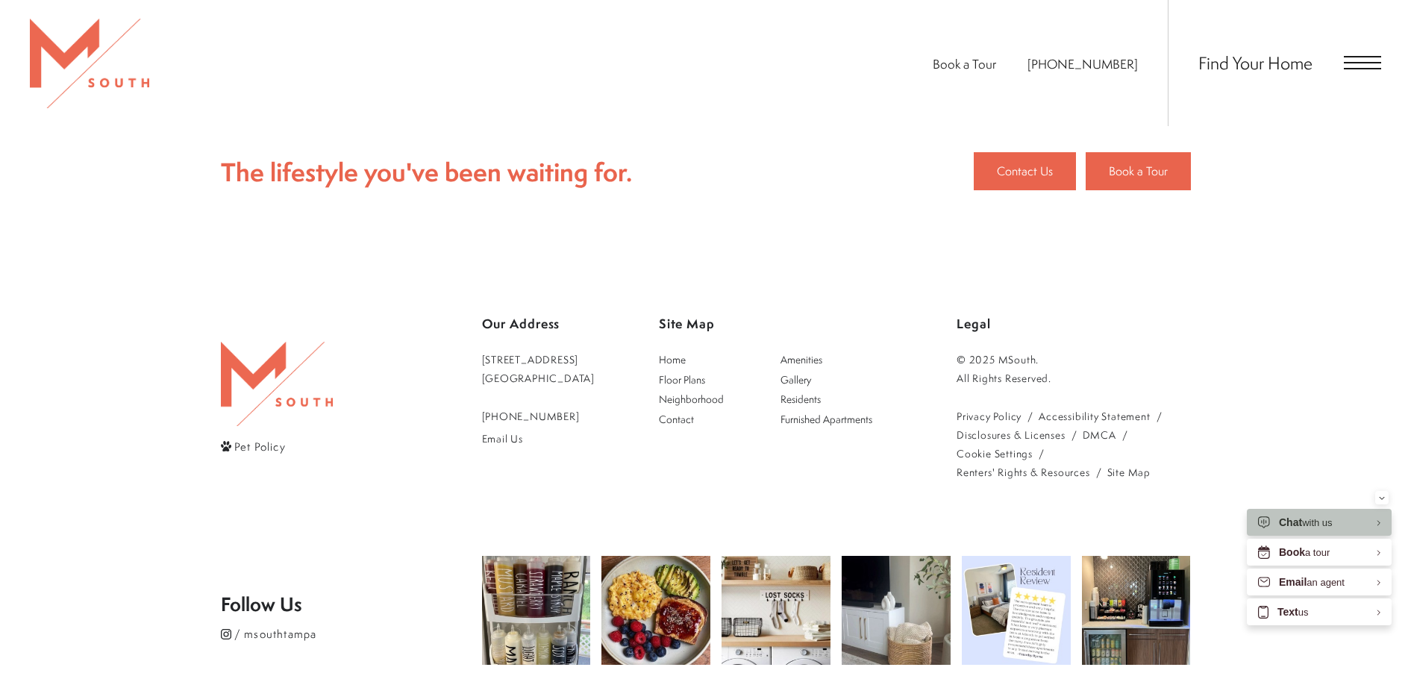
scroll to position [830, 0]
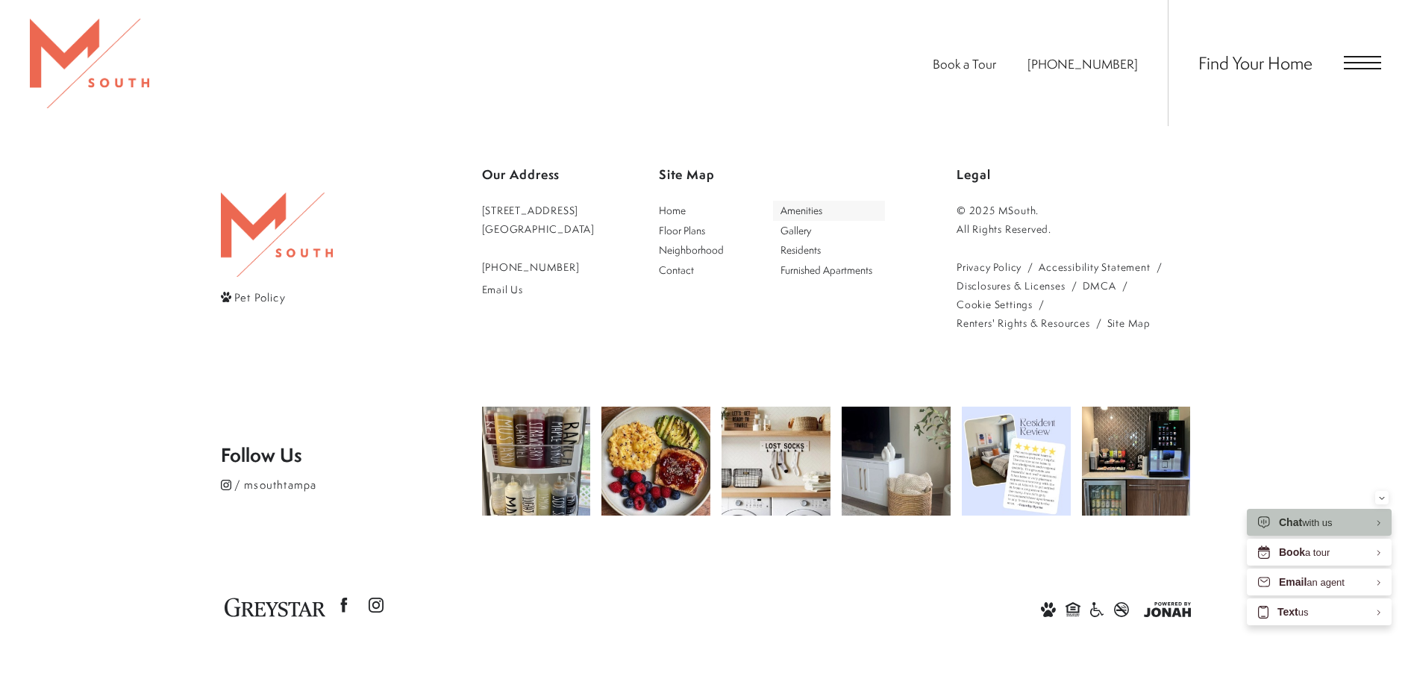
click at [822, 210] on span "Amenities" at bounding box center [801, 210] width 42 height 14
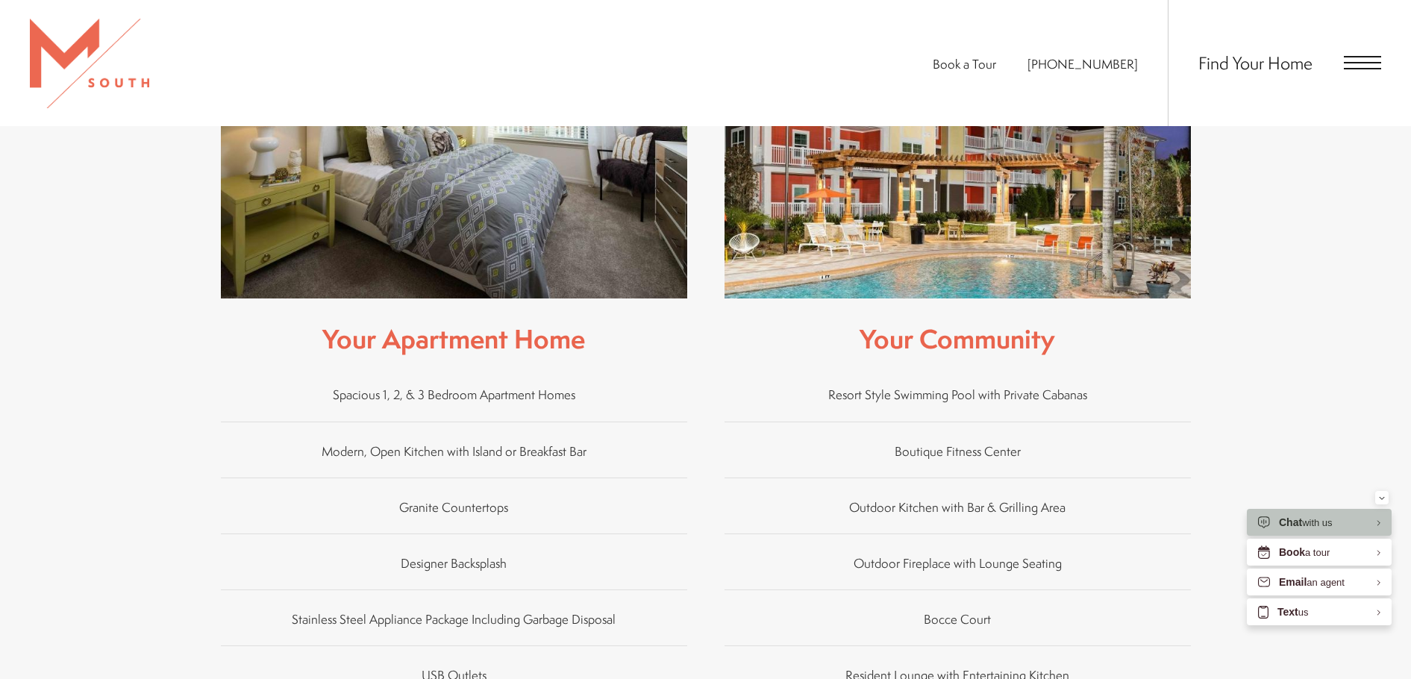
scroll to position [821, 0]
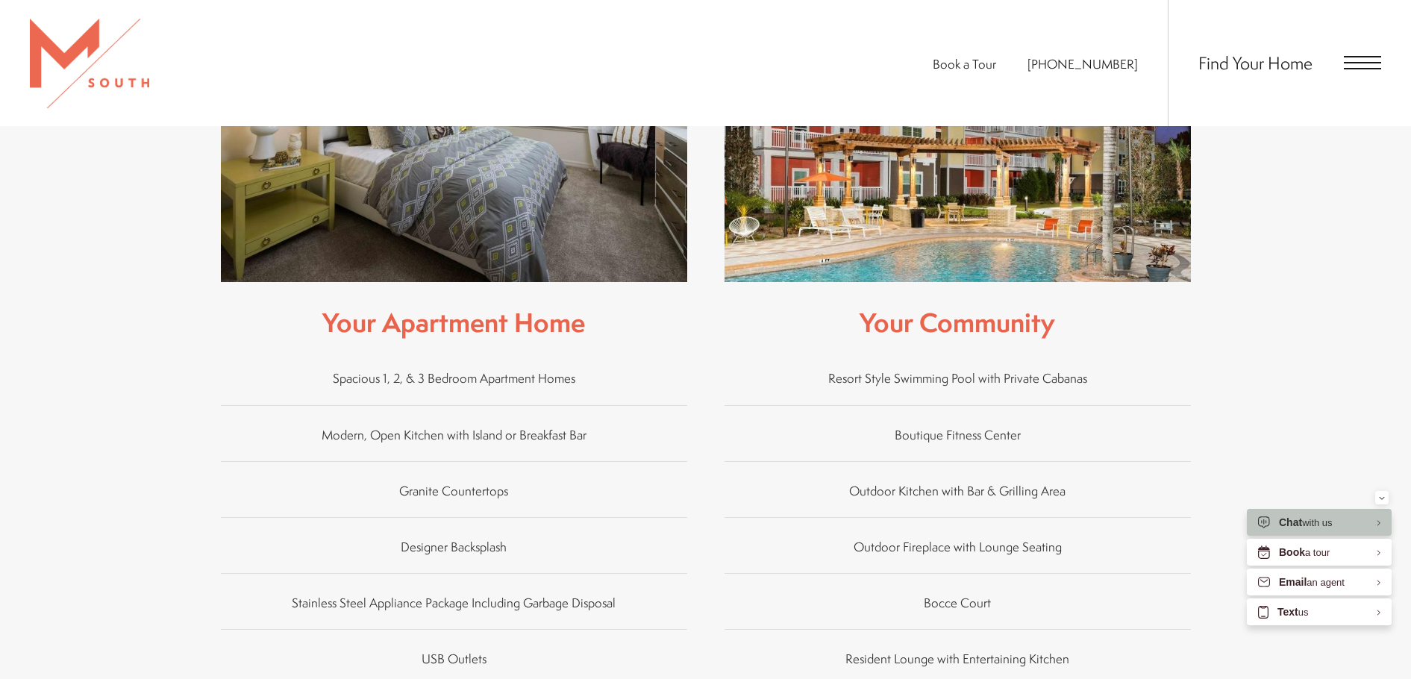
click at [939, 481] on span "Outdoor Kitchen with Bar & Grilling Area" at bounding box center [957, 489] width 216 height 17
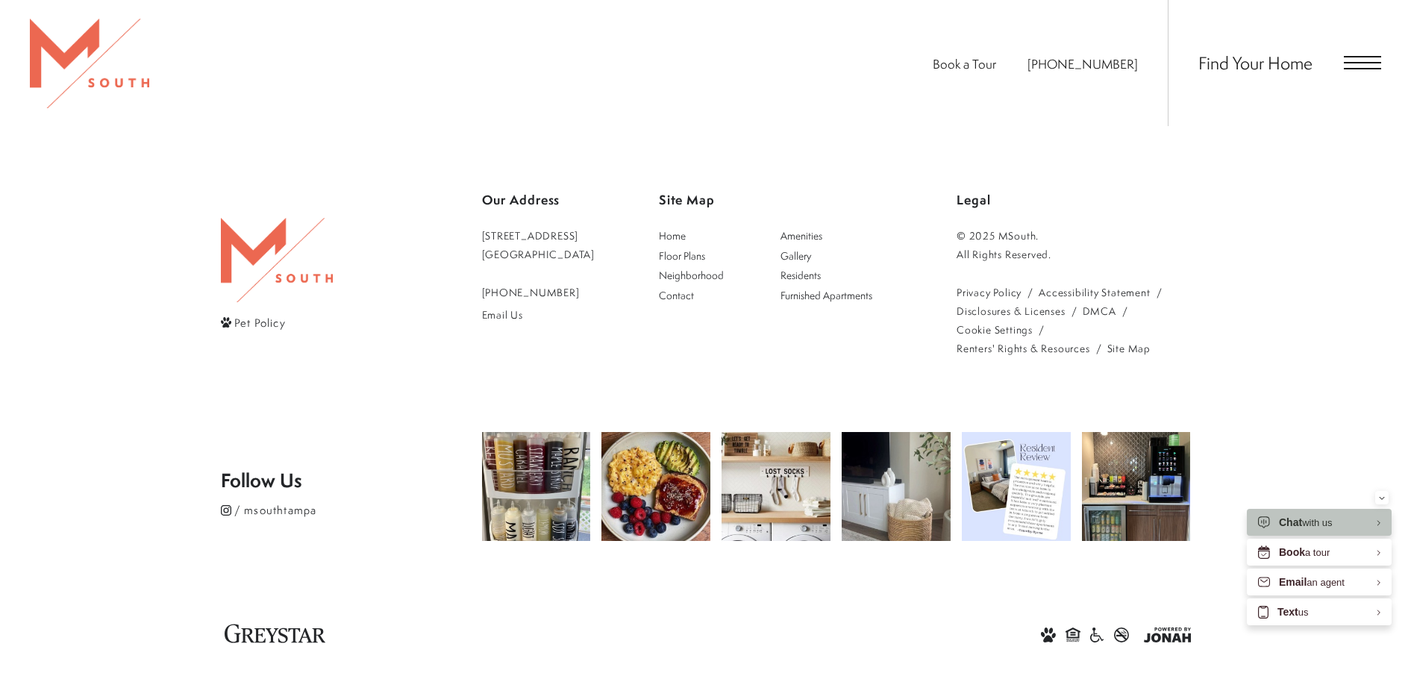
scroll to position [1658, 0]
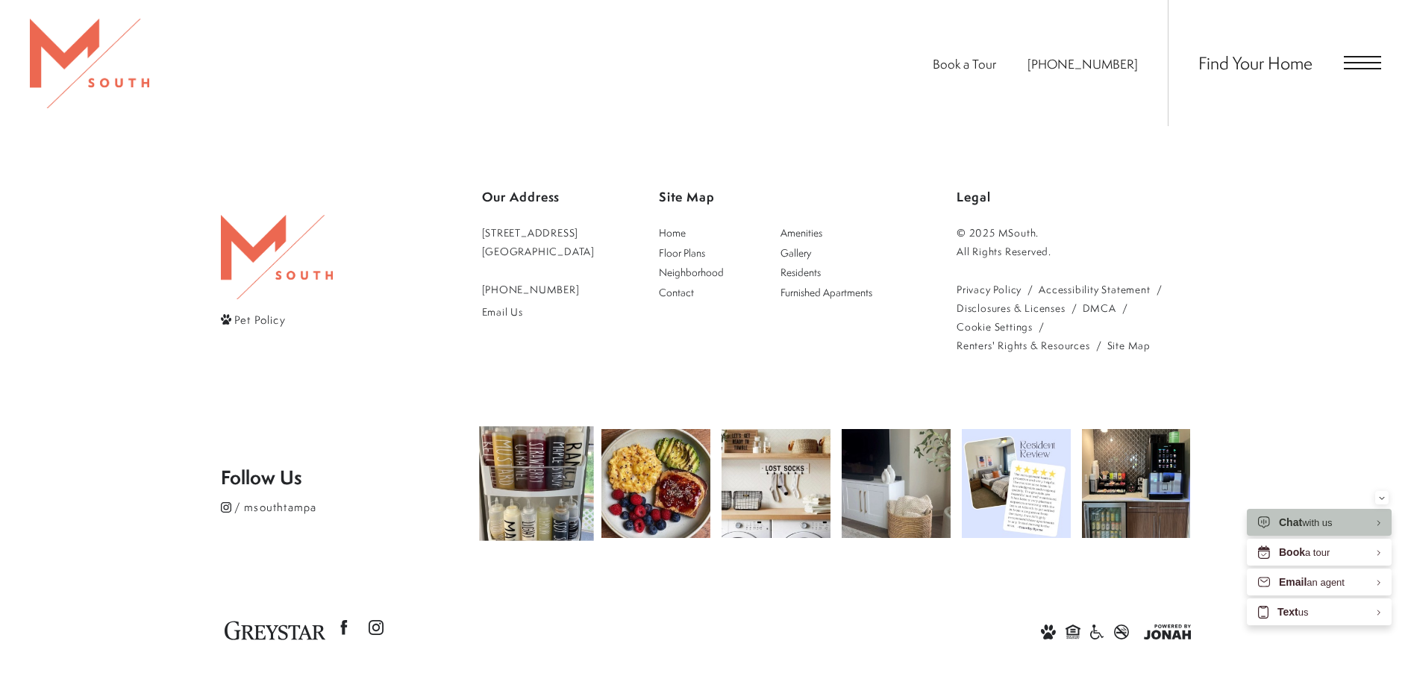
click at [559, 437] on img at bounding box center [536, 484] width 114 height 114
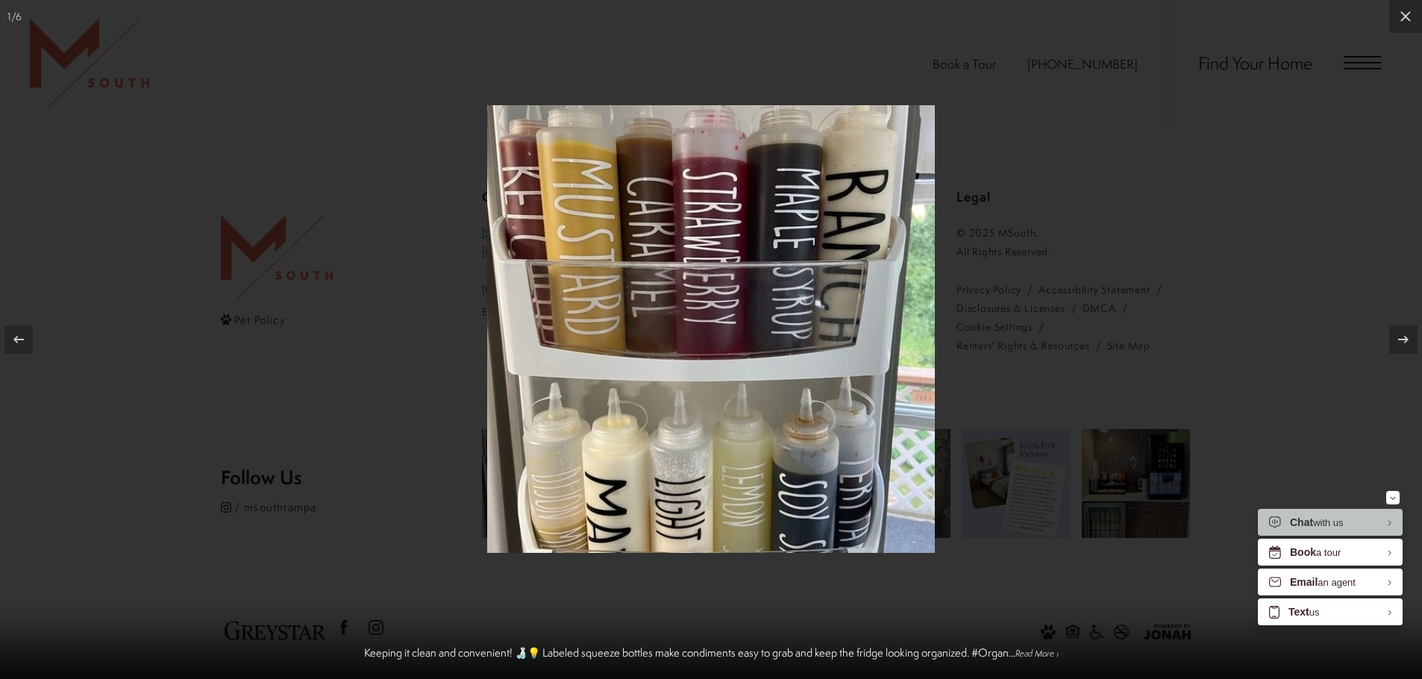
click at [1058, 529] on div at bounding box center [711, 339] width 1422 height 679
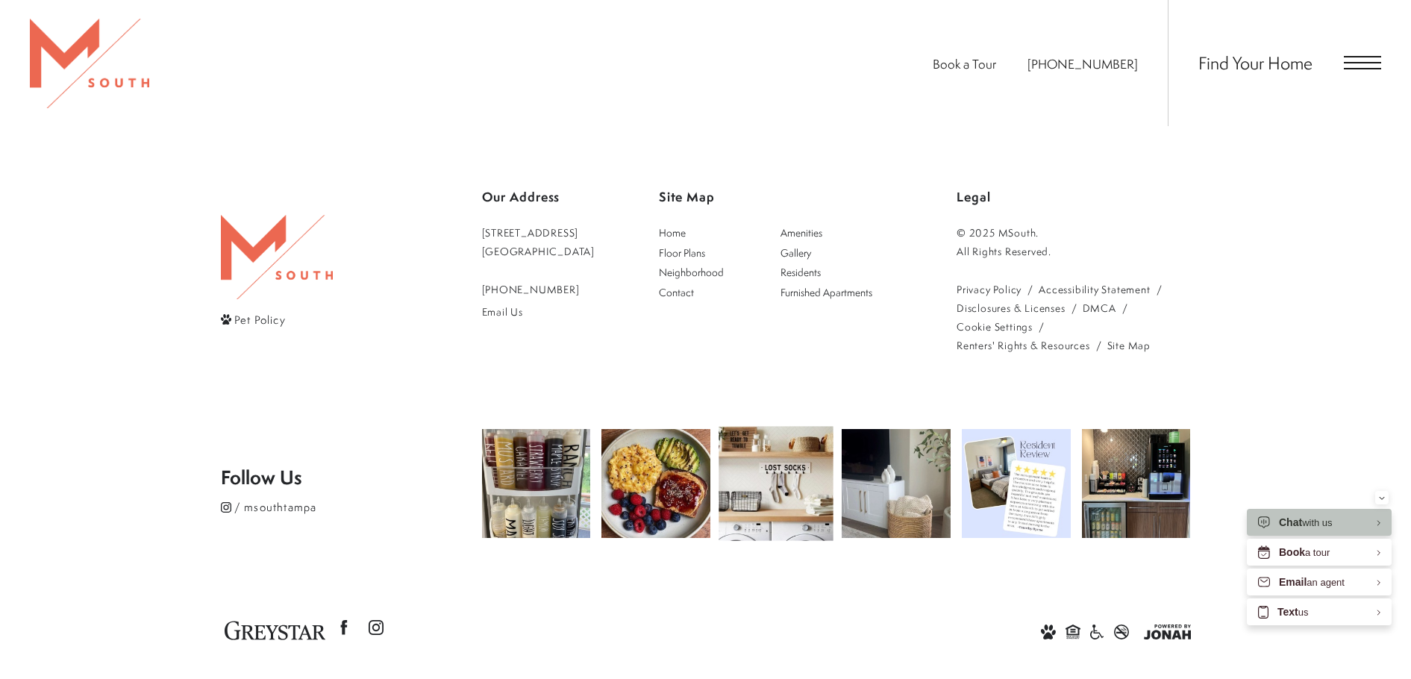
click at [800, 474] on img at bounding box center [776, 484] width 114 height 114
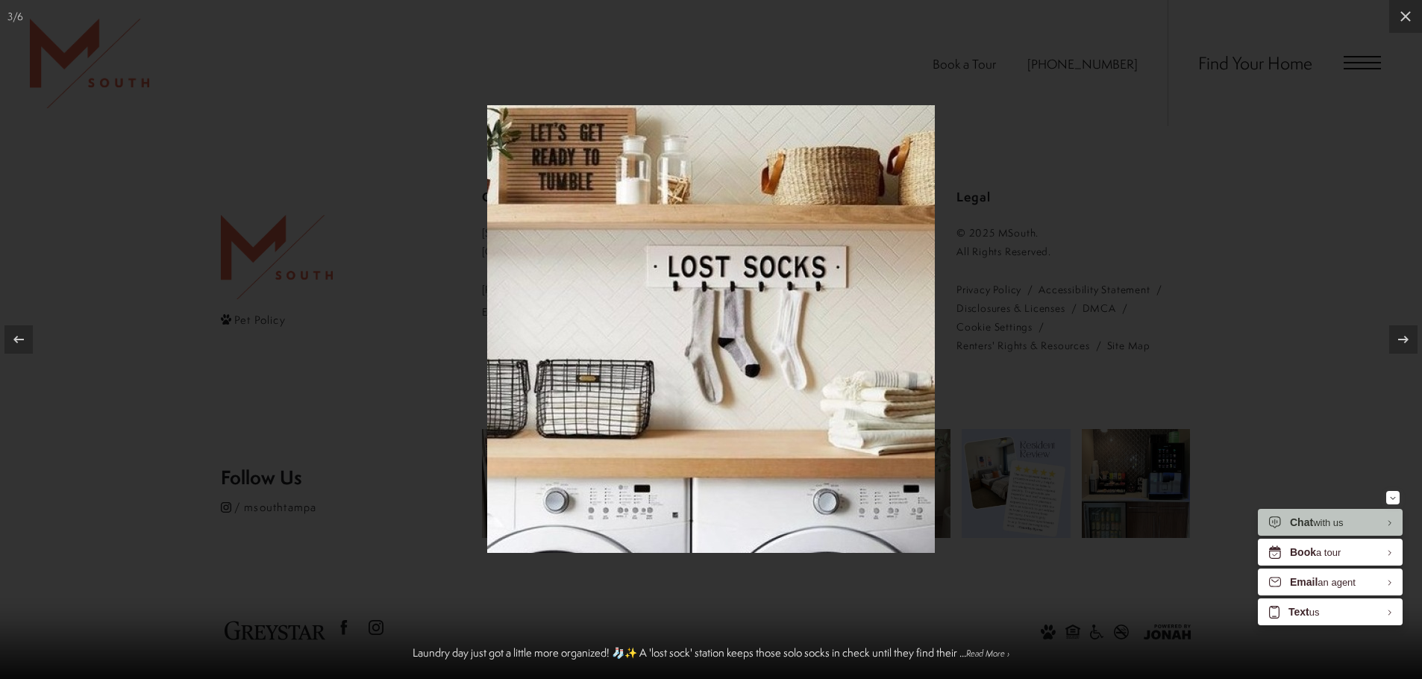
click at [1015, 578] on div at bounding box center [711, 339] width 1422 height 679
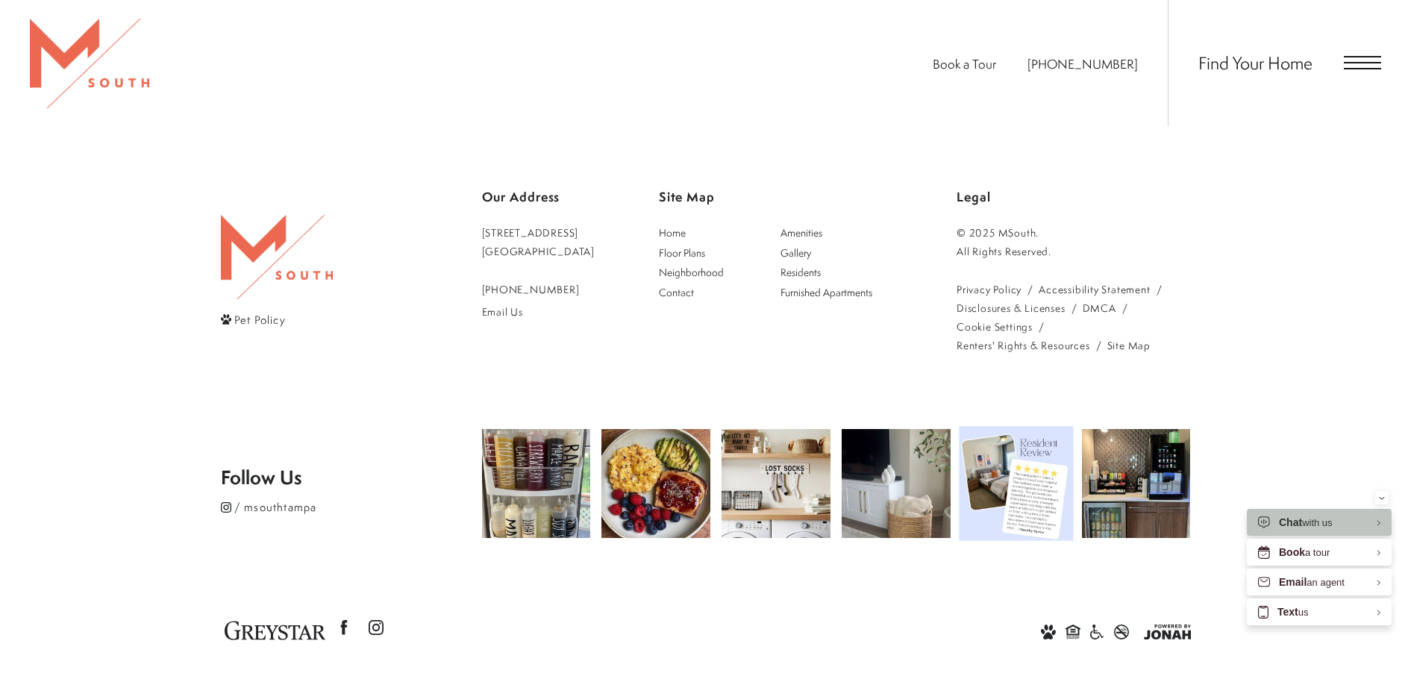
click at [1023, 482] on img at bounding box center [1016, 484] width 114 height 114
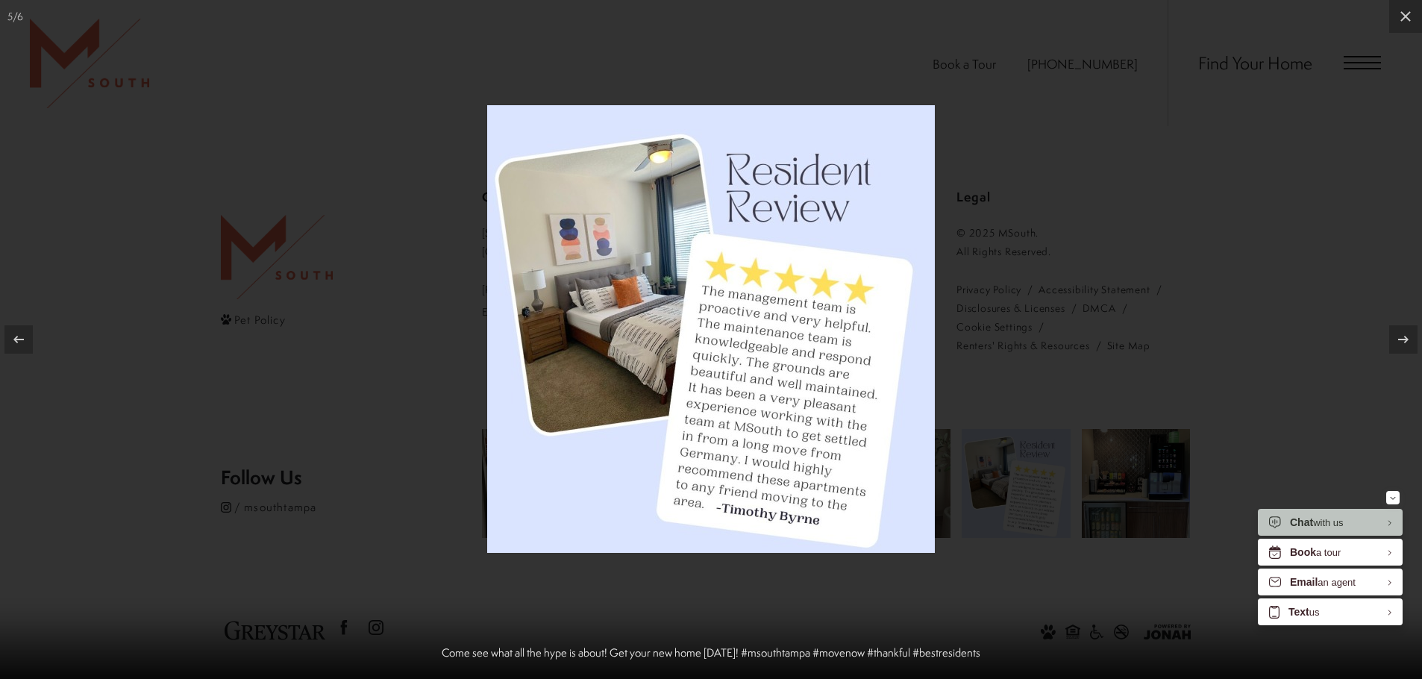
click at [1024, 543] on div at bounding box center [711, 339] width 1422 height 679
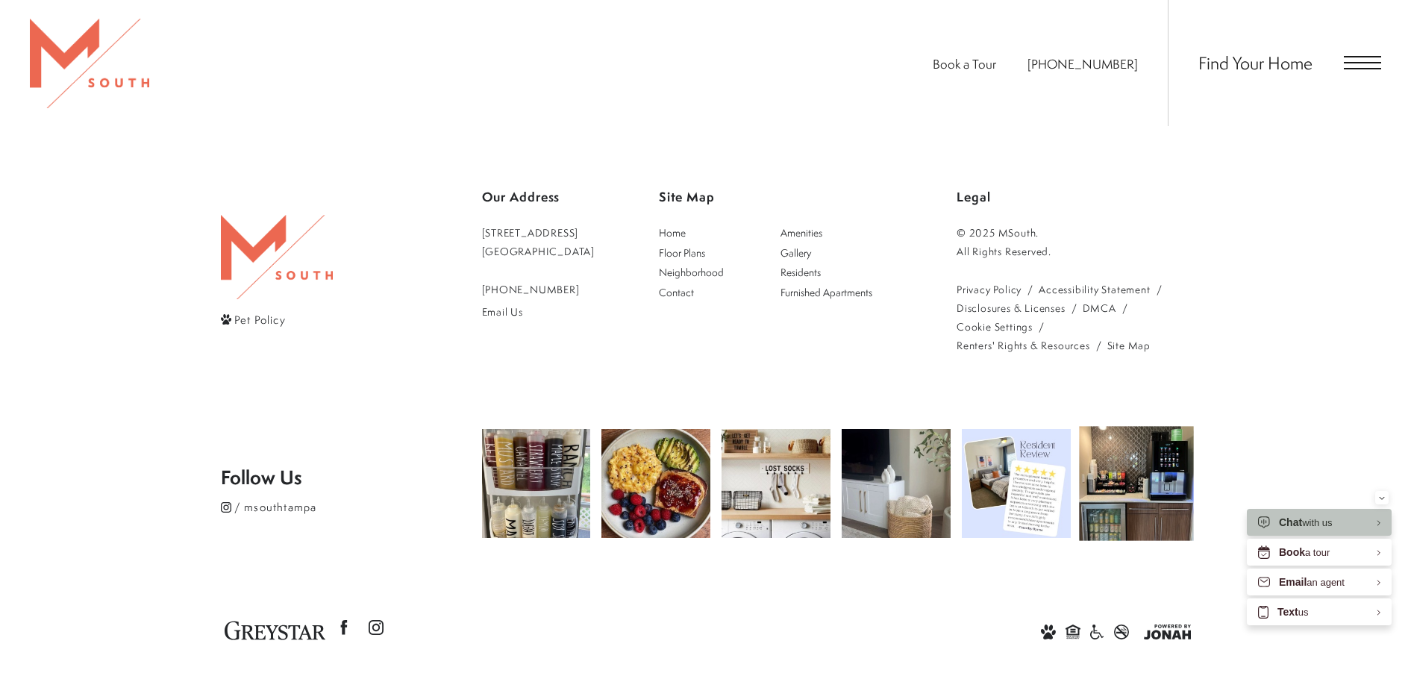
click at [1126, 477] on img at bounding box center [1136, 484] width 114 height 114
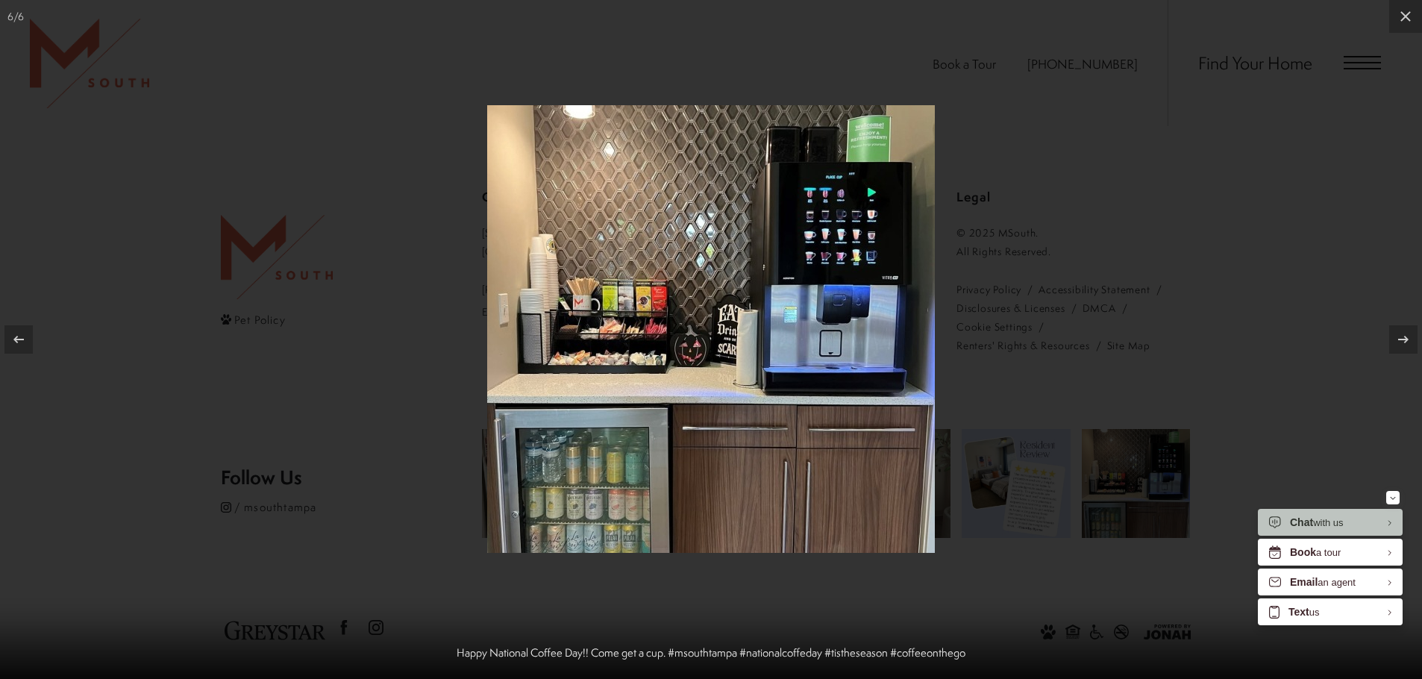
click at [1058, 312] on div at bounding box center [711, 339] width 1422 height 679
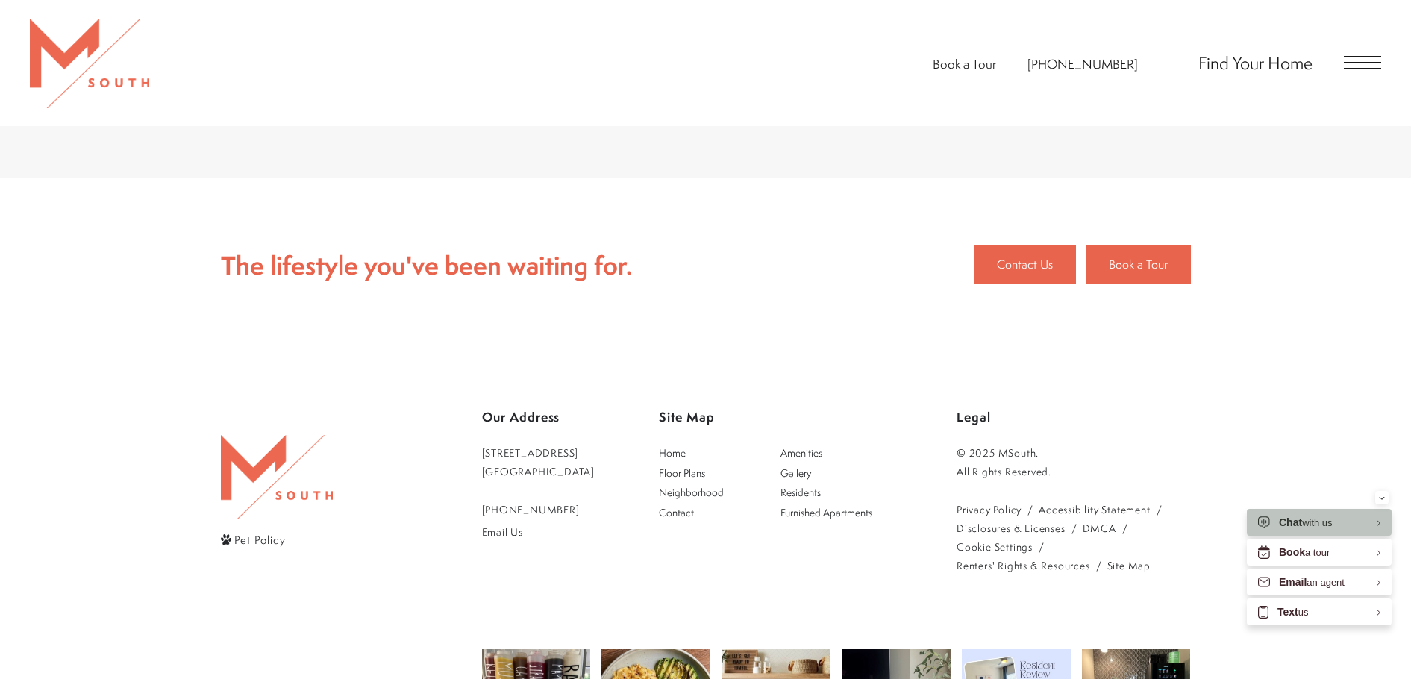
scroll to position [1434, 0]
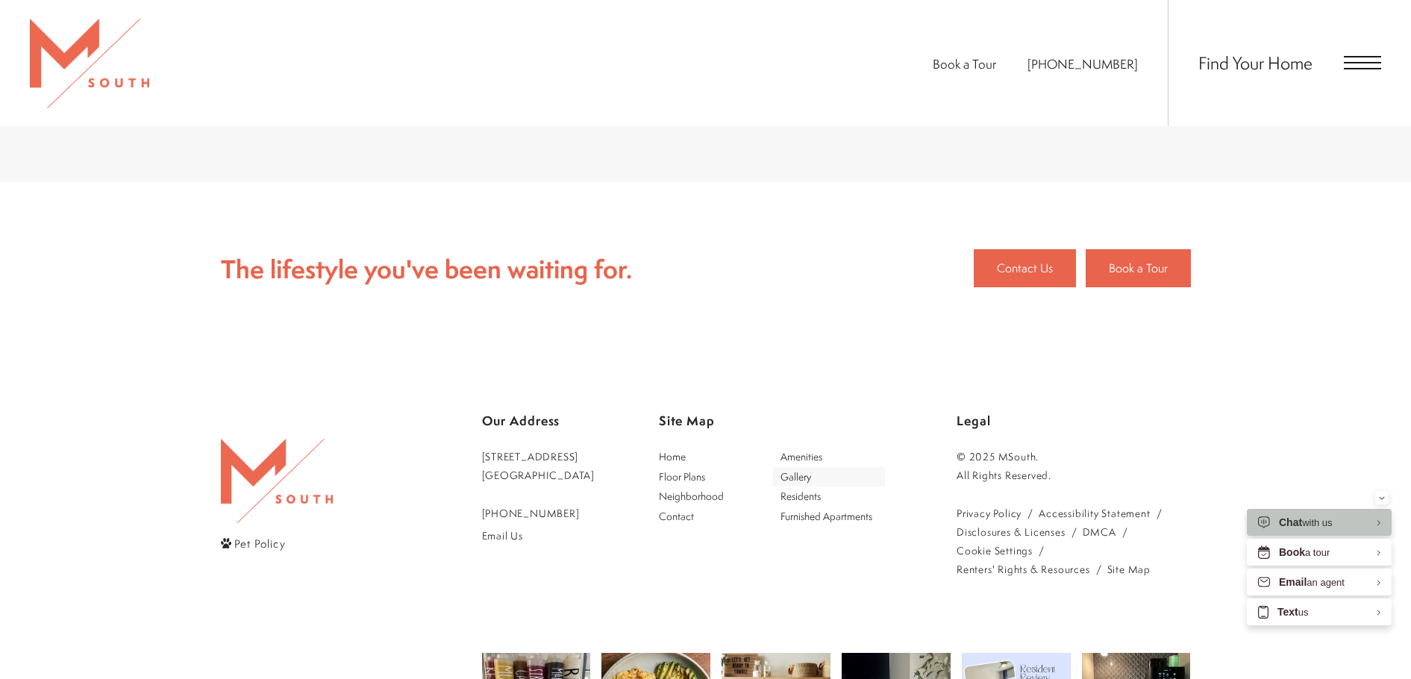
click at [790, 467] on link "Gallery" at bounding box center [829, 477] width 113 height 20
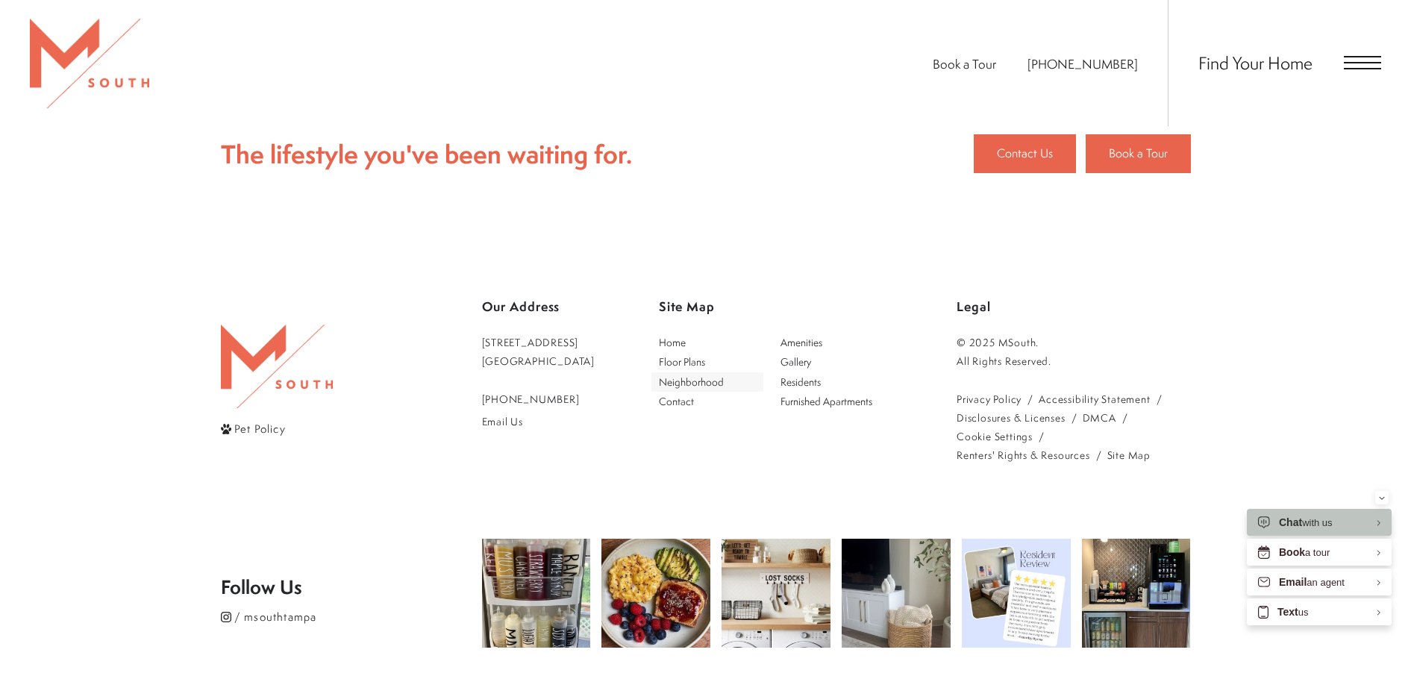
scroll to position [3885, 0]
